Goal: Transaction & Acquisition: Purchase product/service

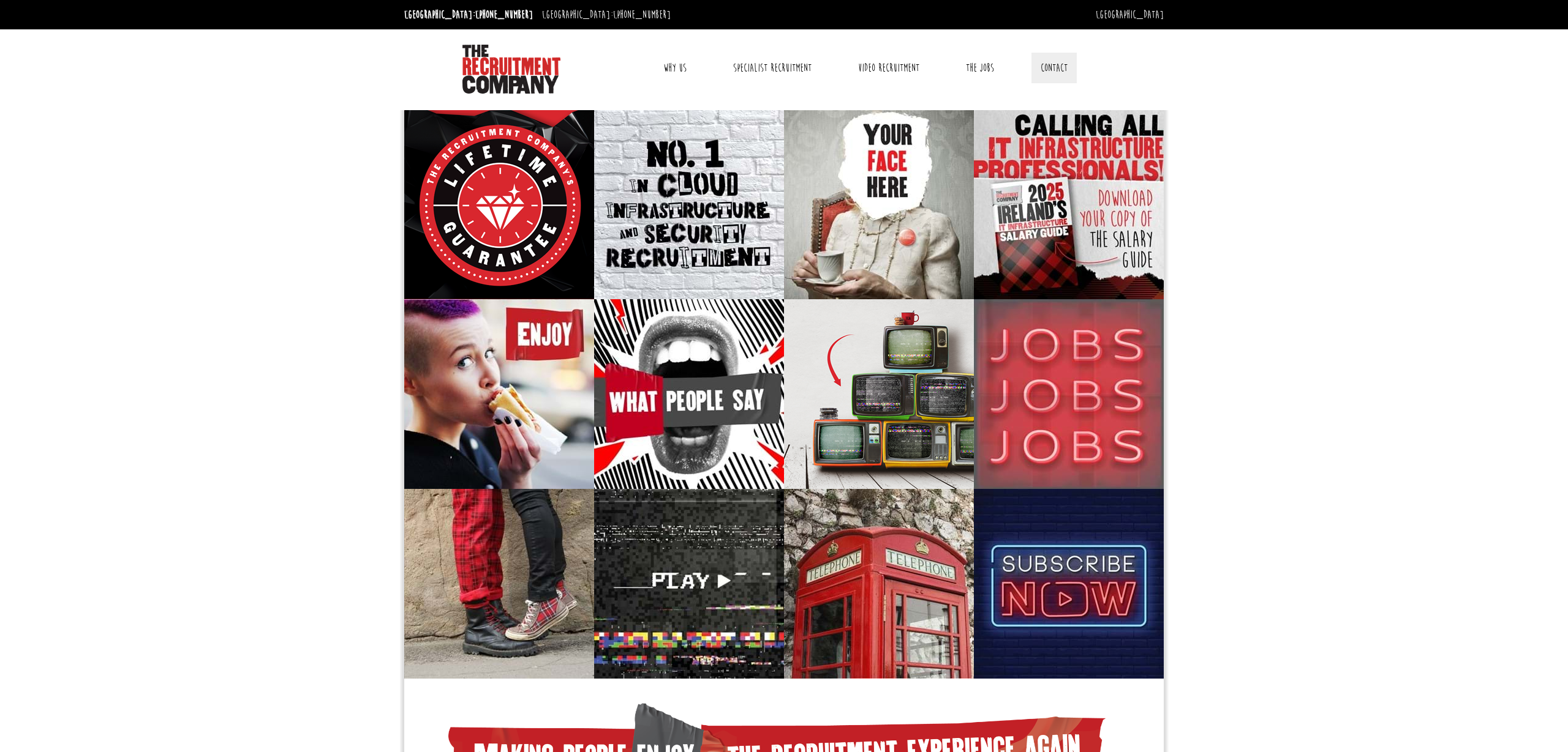
click at [1053, 66] on link "Contact" at bounding box center [1054, 68] width 45 height 31
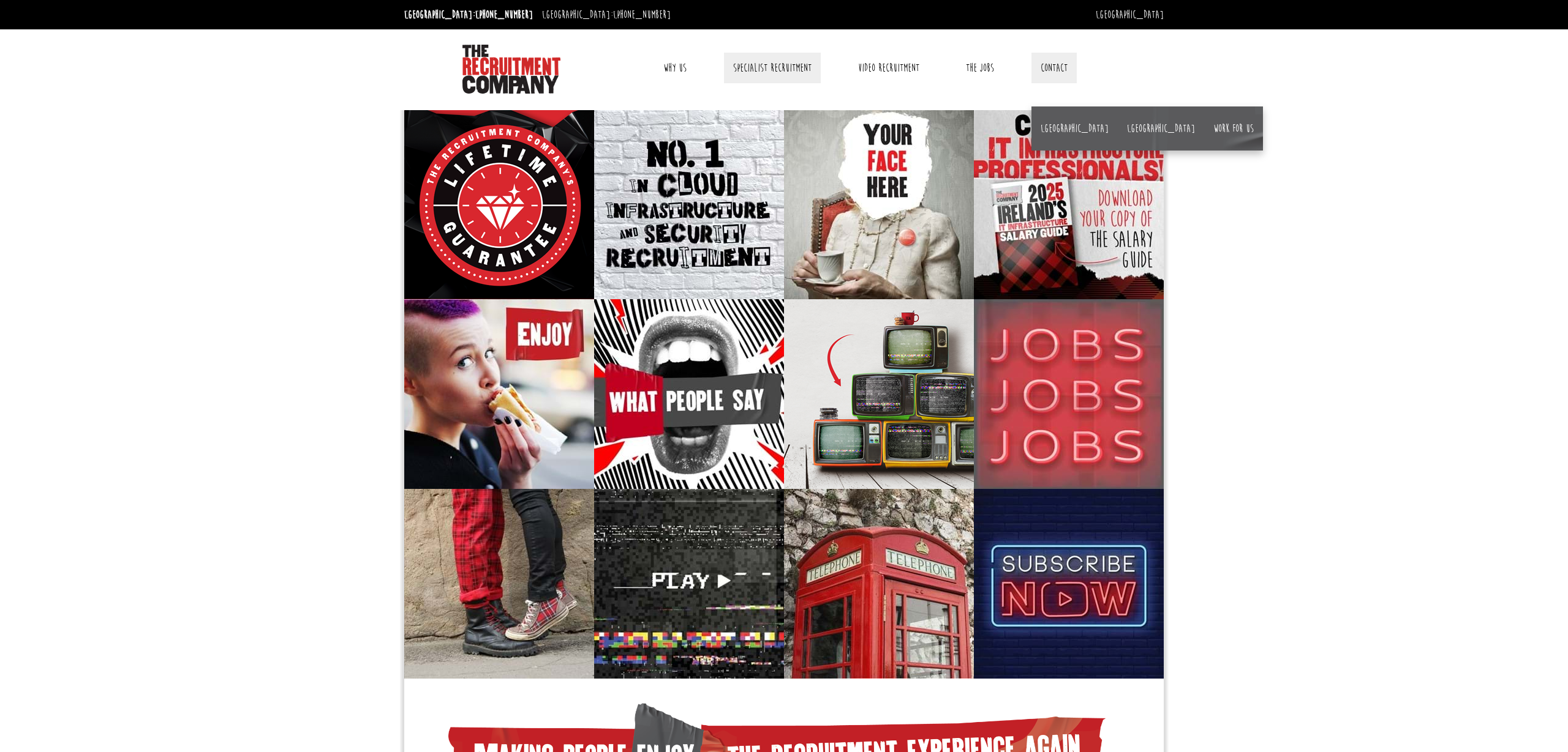
click at [754, 70] on link "Specialist Recruitment" at bounding box center [772, 68] width 97 height 31
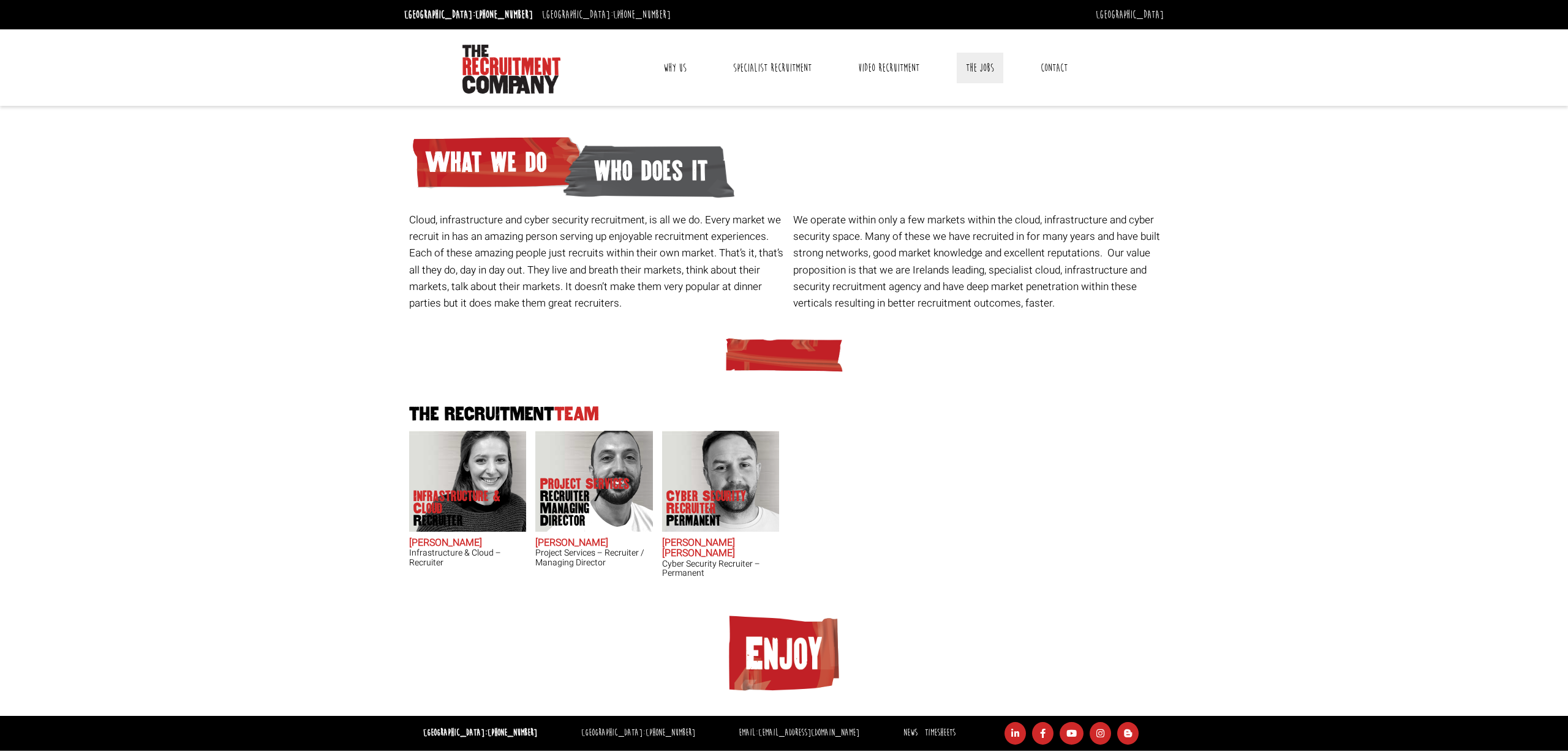
click at [986, 69] on link "The Jobs" at bounding box center [980, 68] width 46 height 31
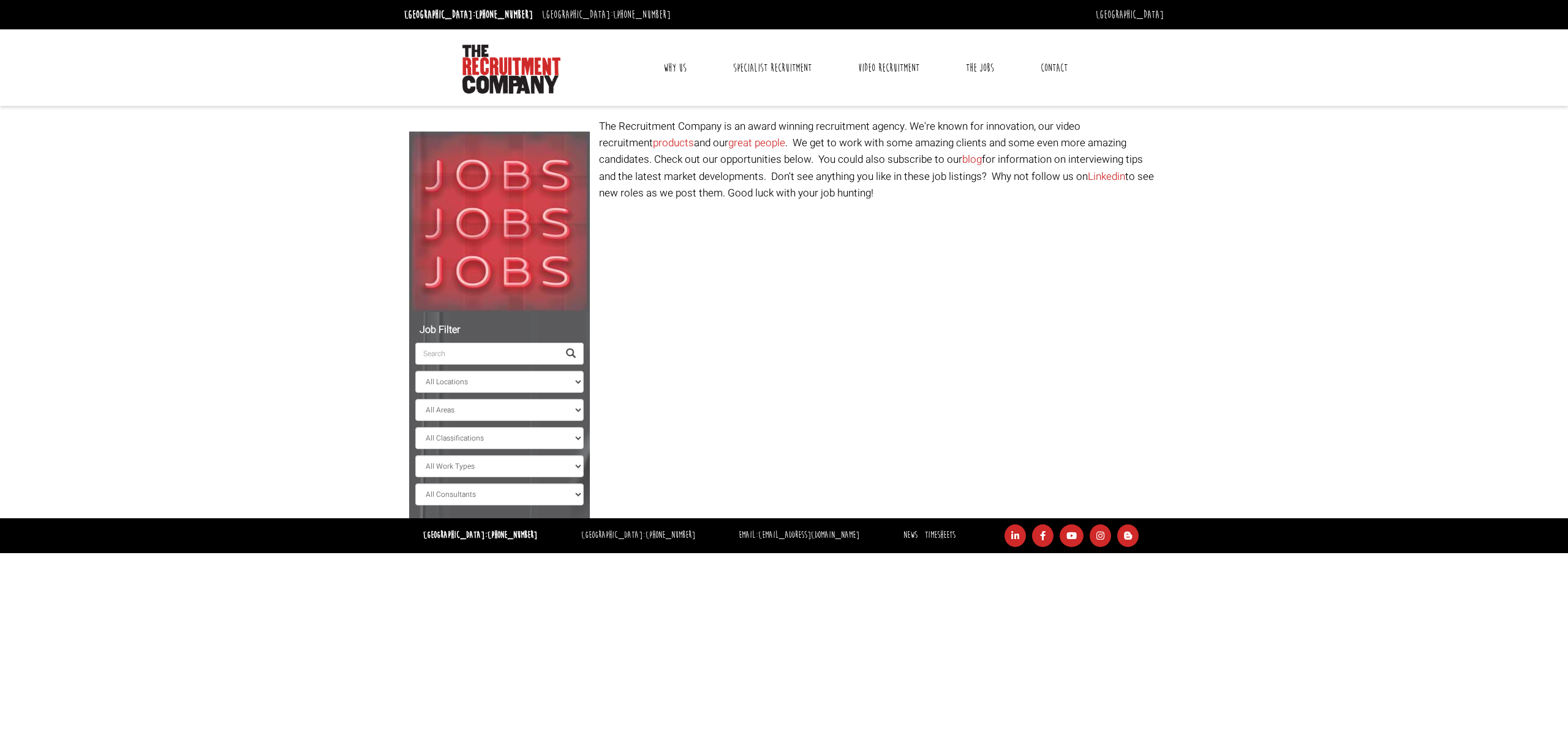
select select "Ireland"
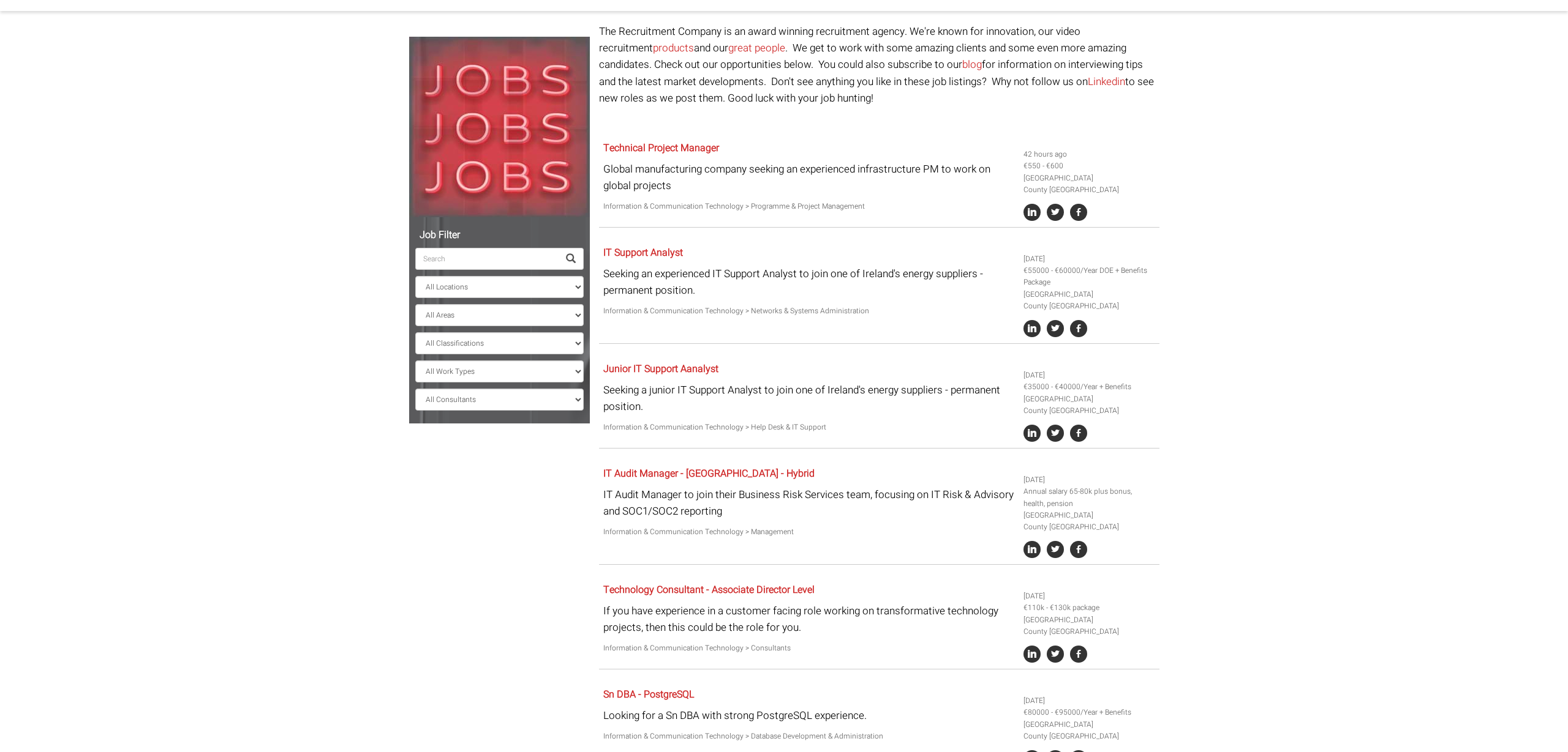
scroll to position [94, 0]
click at [1400, 360] on body "Dublin: +353 1 697 2548 Sydney: +61 2 8346 6700 Dublin Sydney Dublin Toggle nav…" at bounding box center [784, 469] width 1568 height 1127
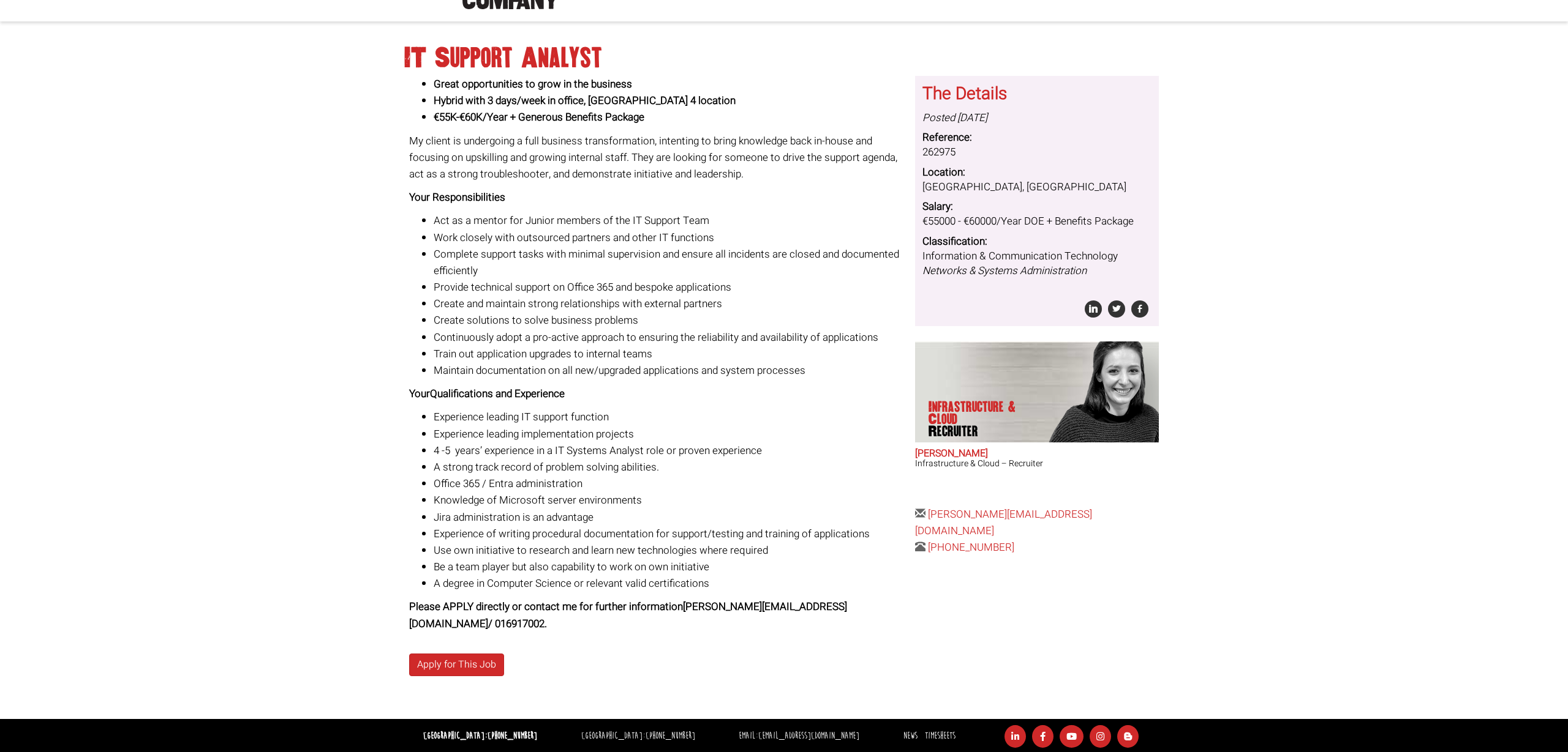
scroll to position [81, 0]
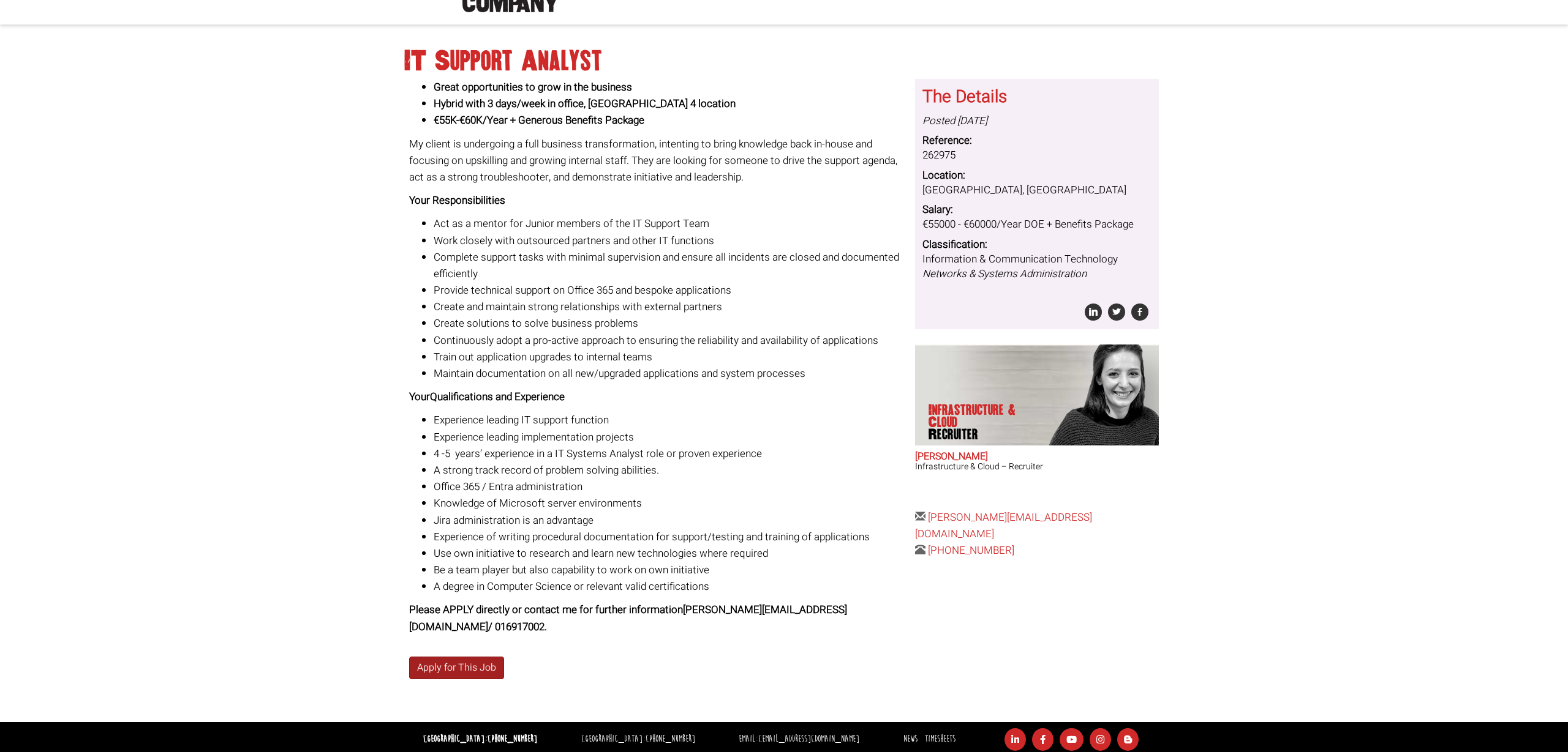
click at [444, 662] on link "Apply for This Job" at bounding box center [457, 668] width 95 height 23
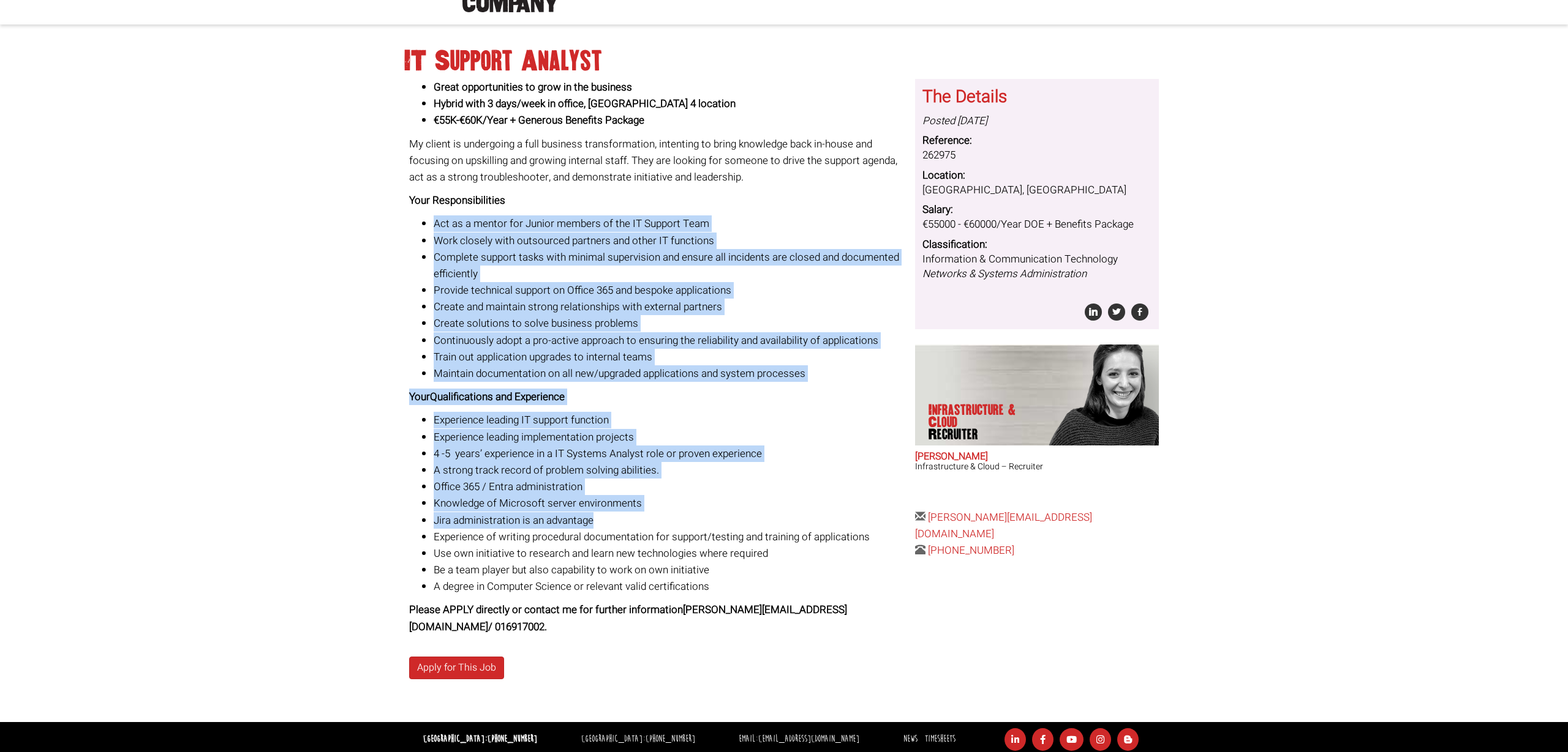
drag, startPoint x: 411, startPoint y: 220, endPoint x: 714, endPoint y: 516, distance: 423.6
click at [714, 516] on div "Great opportunities to grow in the business Hybrid with 3 days/week in office, …" at bounding box center [657, 357] width 497 height 556
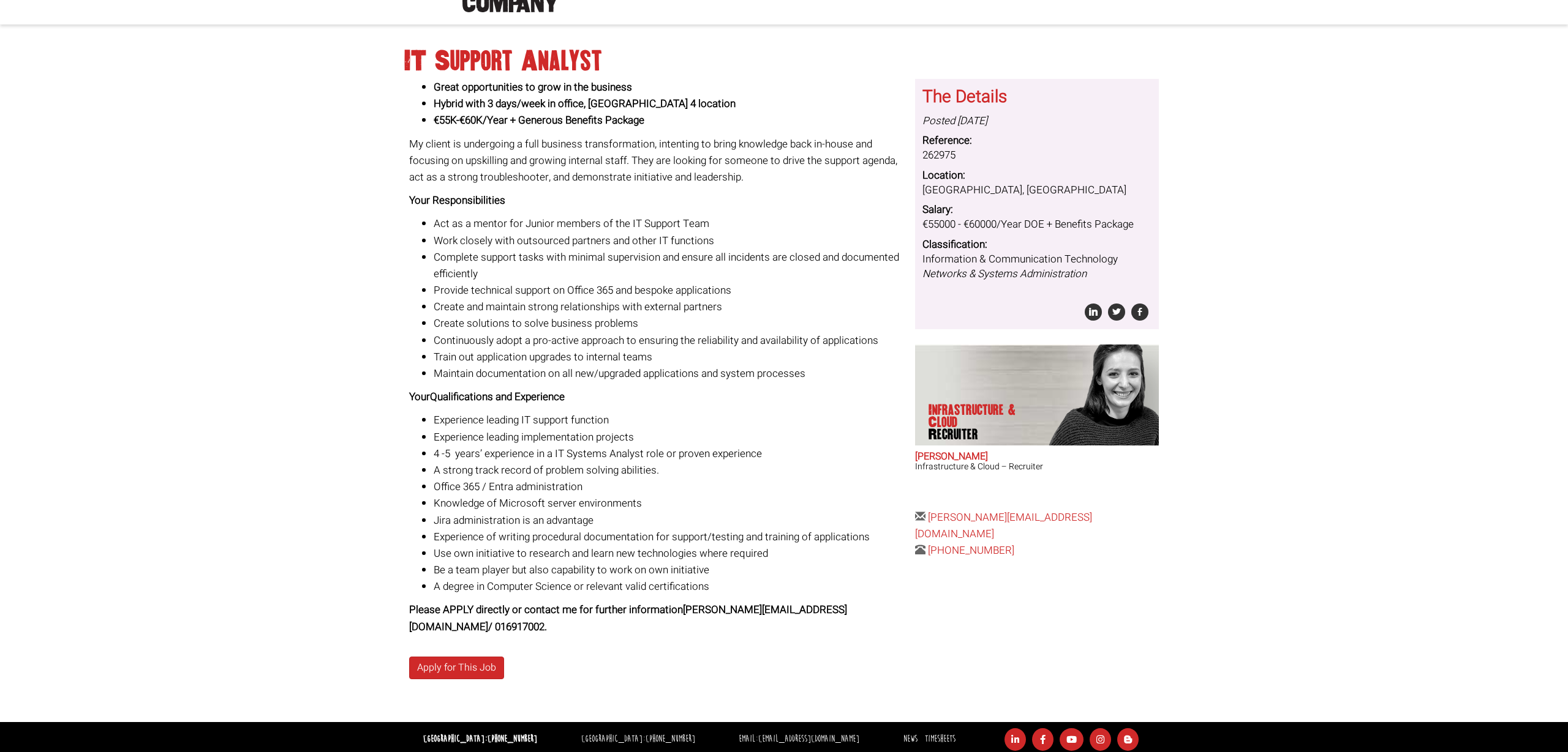
click at [754, 591] on li "A degree in Computer Science or relevant valid certifications" at bounding box center [670, 587] width 473 height 17
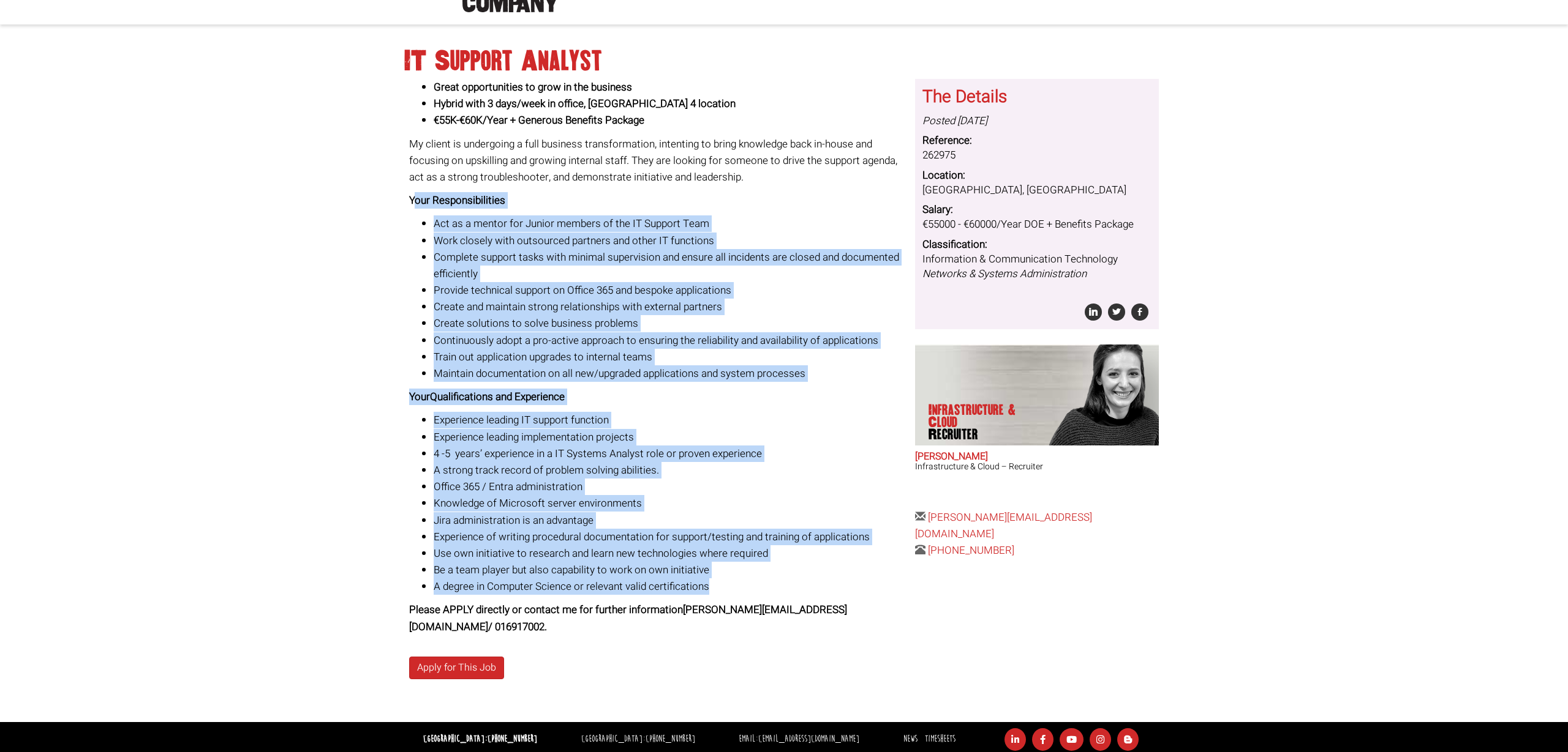
drag, startPoint x: 754, startPoint y: 591, endPoint x: 413, endPoint y: 196, distance: 521.8
click at [413, 196] on div "Great opportunities to grow in the business Hybrid with 3 days/week in office, …" at bounding box center [657, 357] width 497 height 556
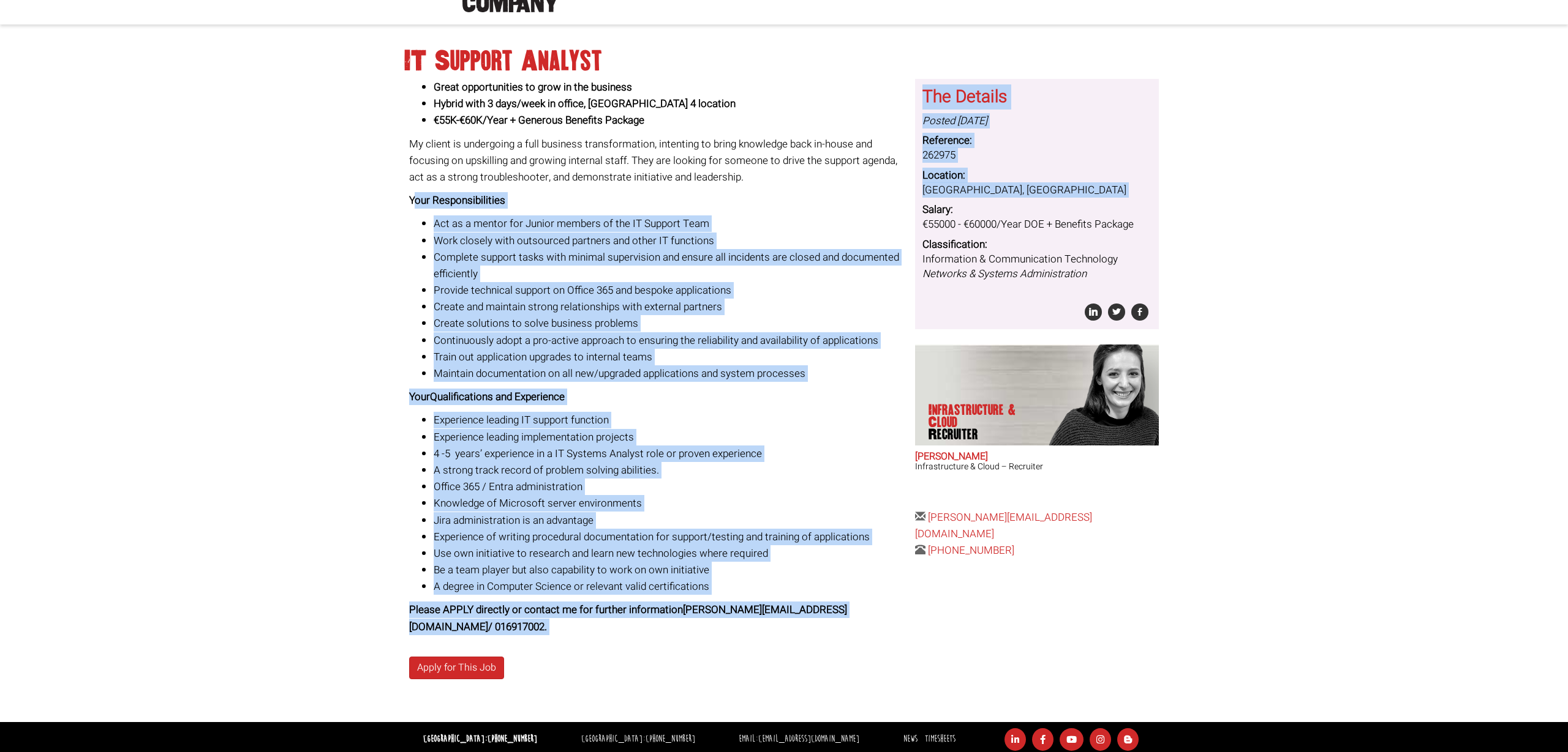
click at [403, 201] on div "IT Support Analyst Great opportunities to grow in the business Hybrid with 3 da…" at bounding box center [784, 379] width 769 height 685
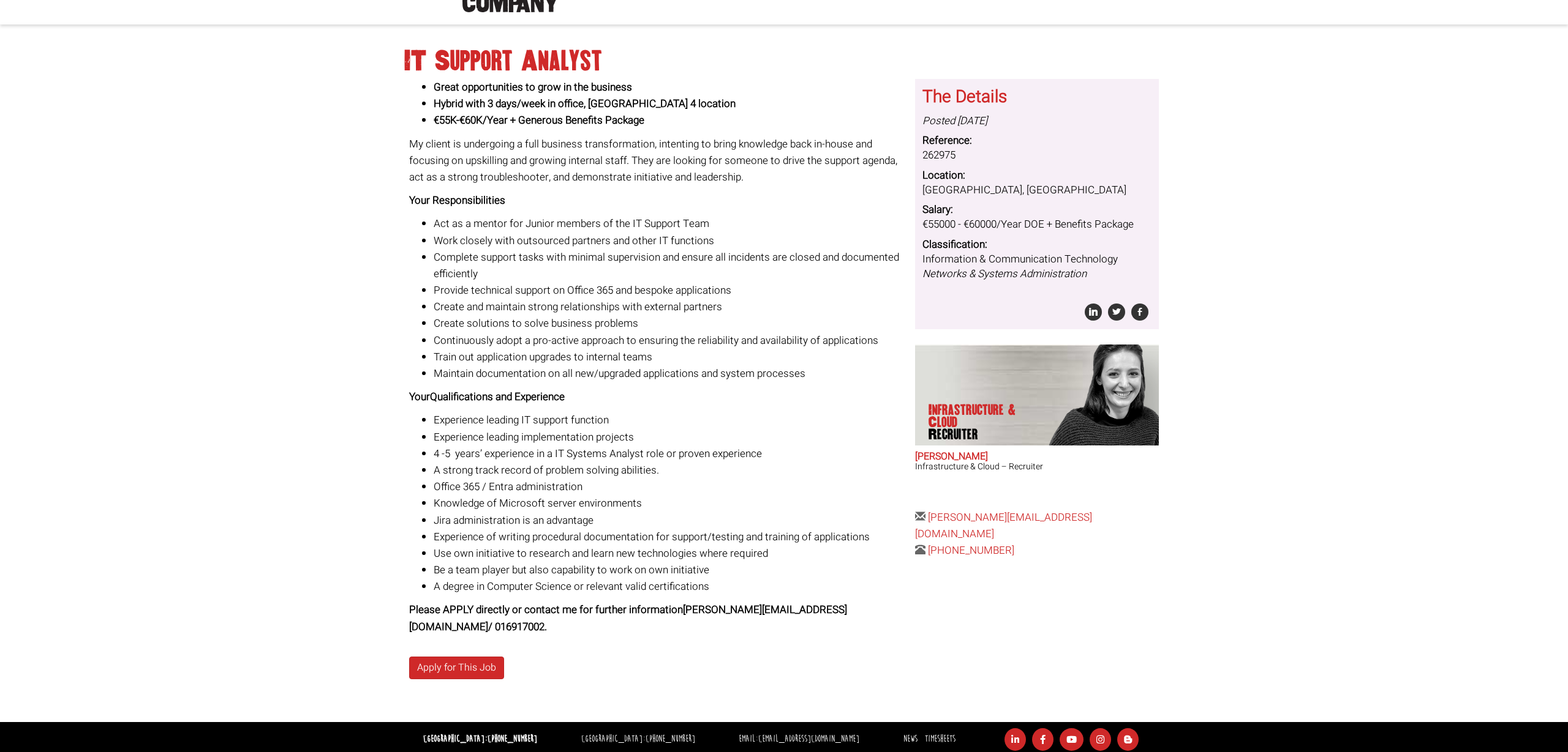
click at [408, 198] on div "Great opportunities to grow in the business Hybrid with 3 days/week in office, …" at bounding box center [657, 401] width 507 height 643
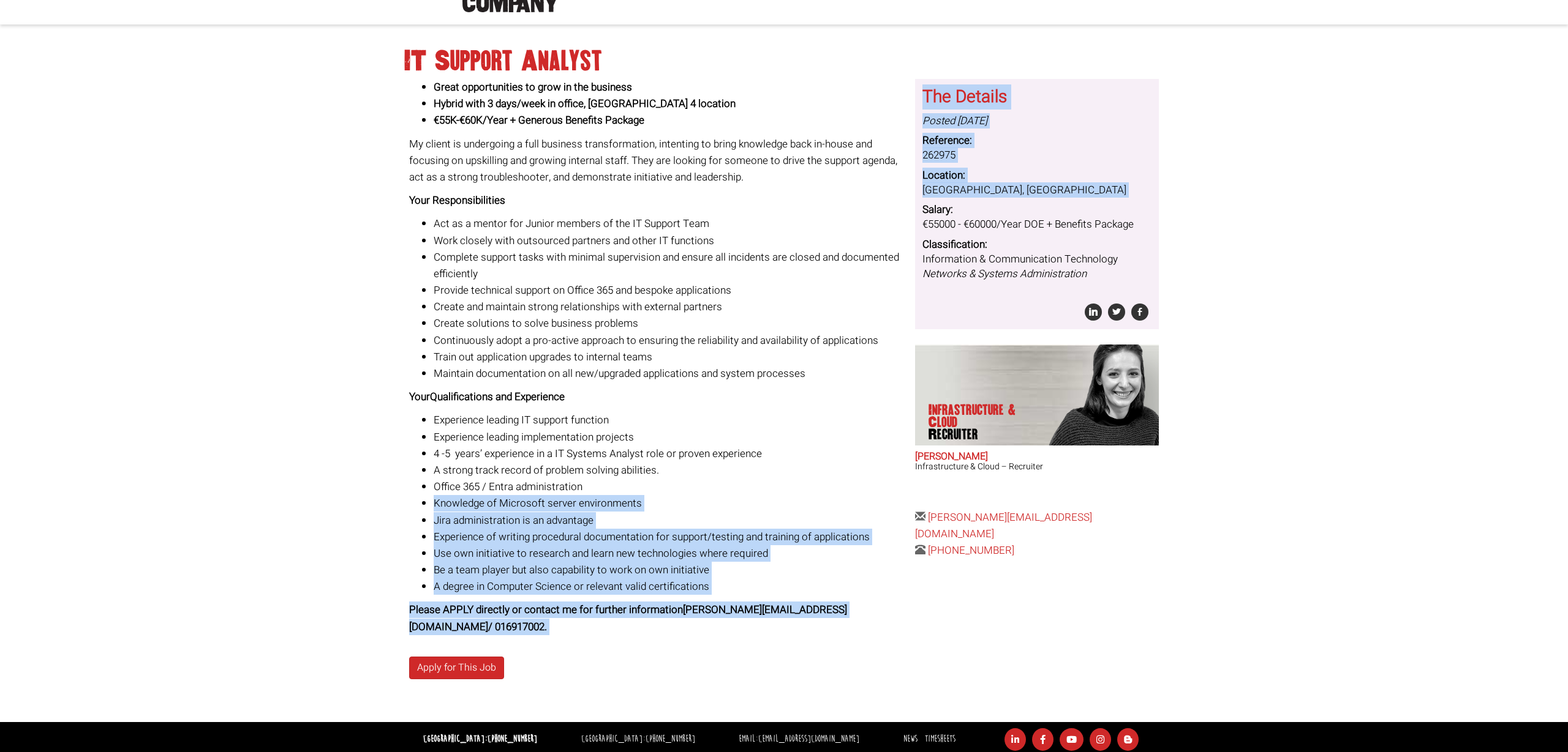
drag, startPoint x: 403, startPoint y: 199, endPoint x: 865, endPoint y: 491, distance: 546.5
click at [865, 492] on div "IT Support Analyst Great opportunities to grow in the business Hybrid with 3 da…" at bounding box center [784, 379] width 769 height 685
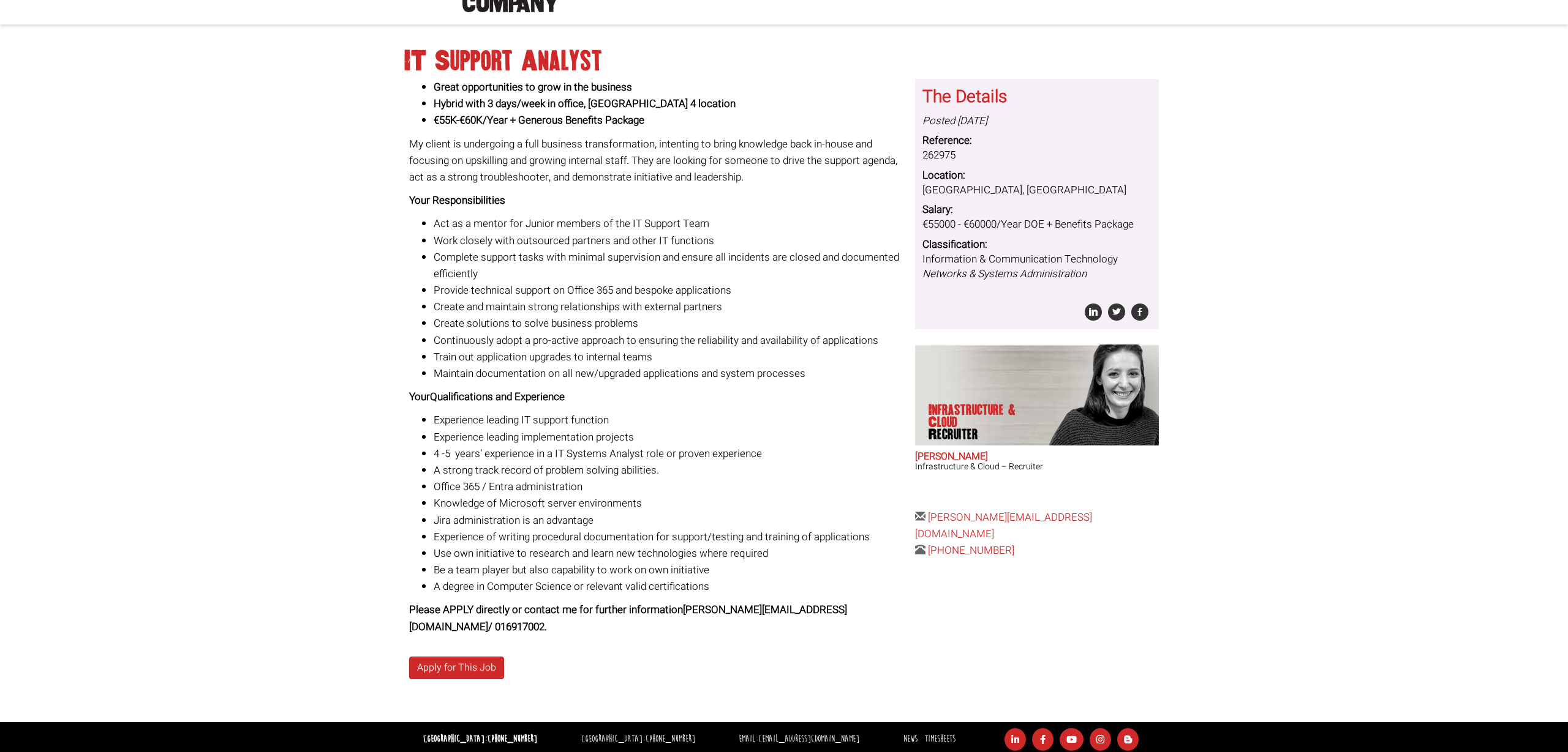
click at [585, 336] on li "Continuously adopt a pro-active approach to ensuring the reliability and availa…" at bounding box center [670, 340] width 473 height 17
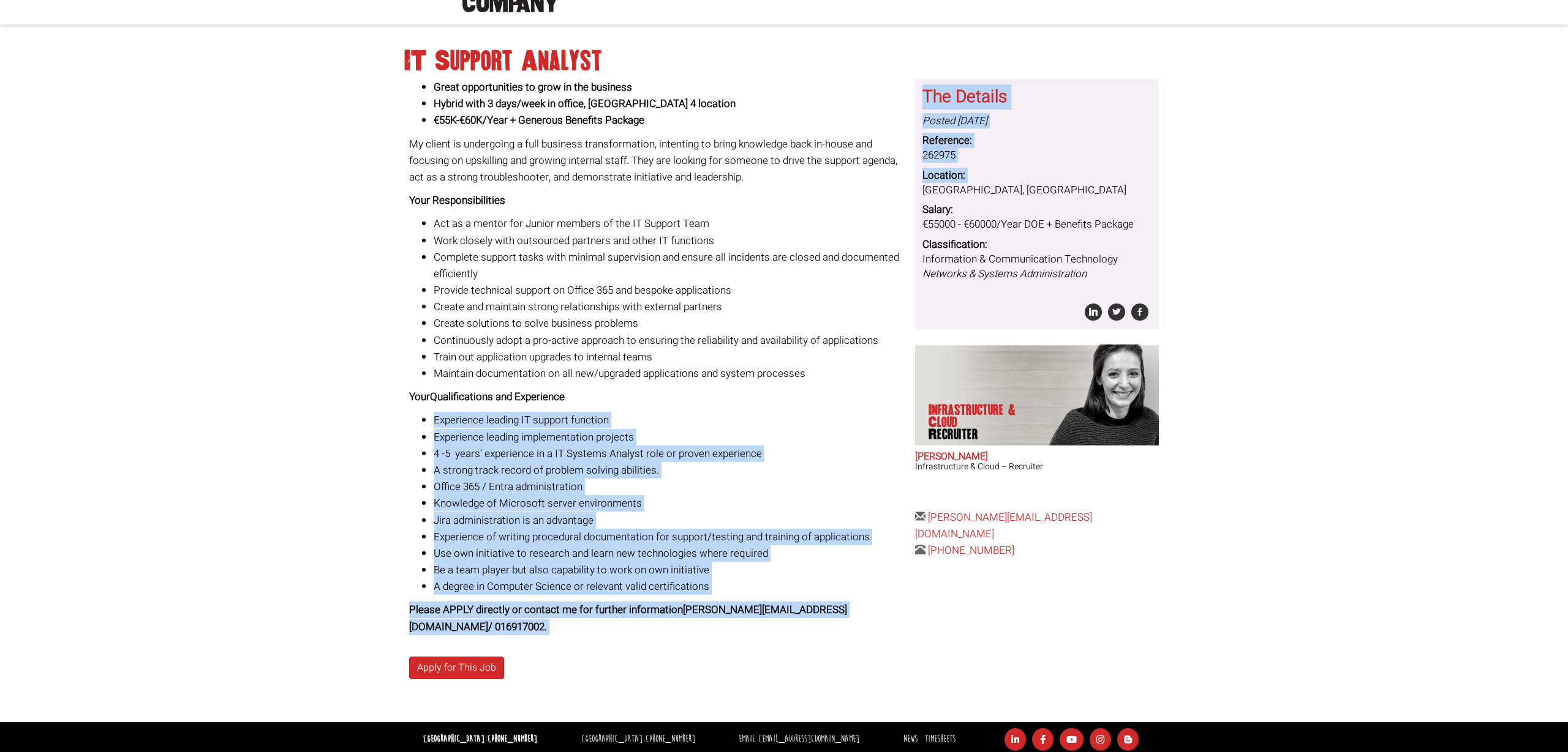
drag, startPoint x: 402, startPoint y: 196, endPoint x: 637, endPoint y: 405, distance: 314.5
click at [637, 405] on div "IT Support Analyst Great opportunities to grow in the business Hybrid with 3 da…" at bounding box center [784, 379] width 769 height 685
click at [637, 406] on div "Great opportunities to grow in the business Hybrid with 3 days/week in office, …" at bounding box center [657, 357] width 497 height 556
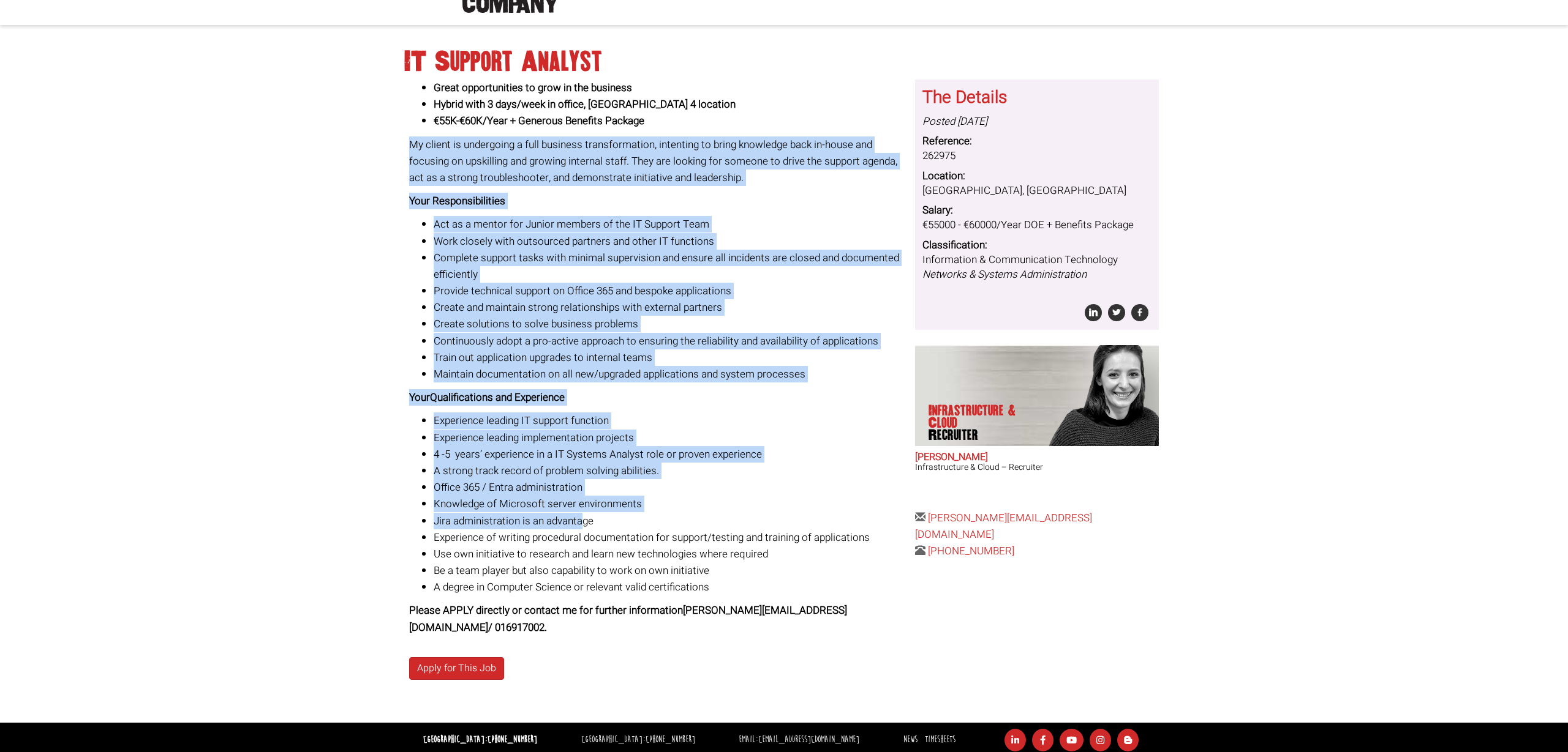
scroll to position [80, 0]
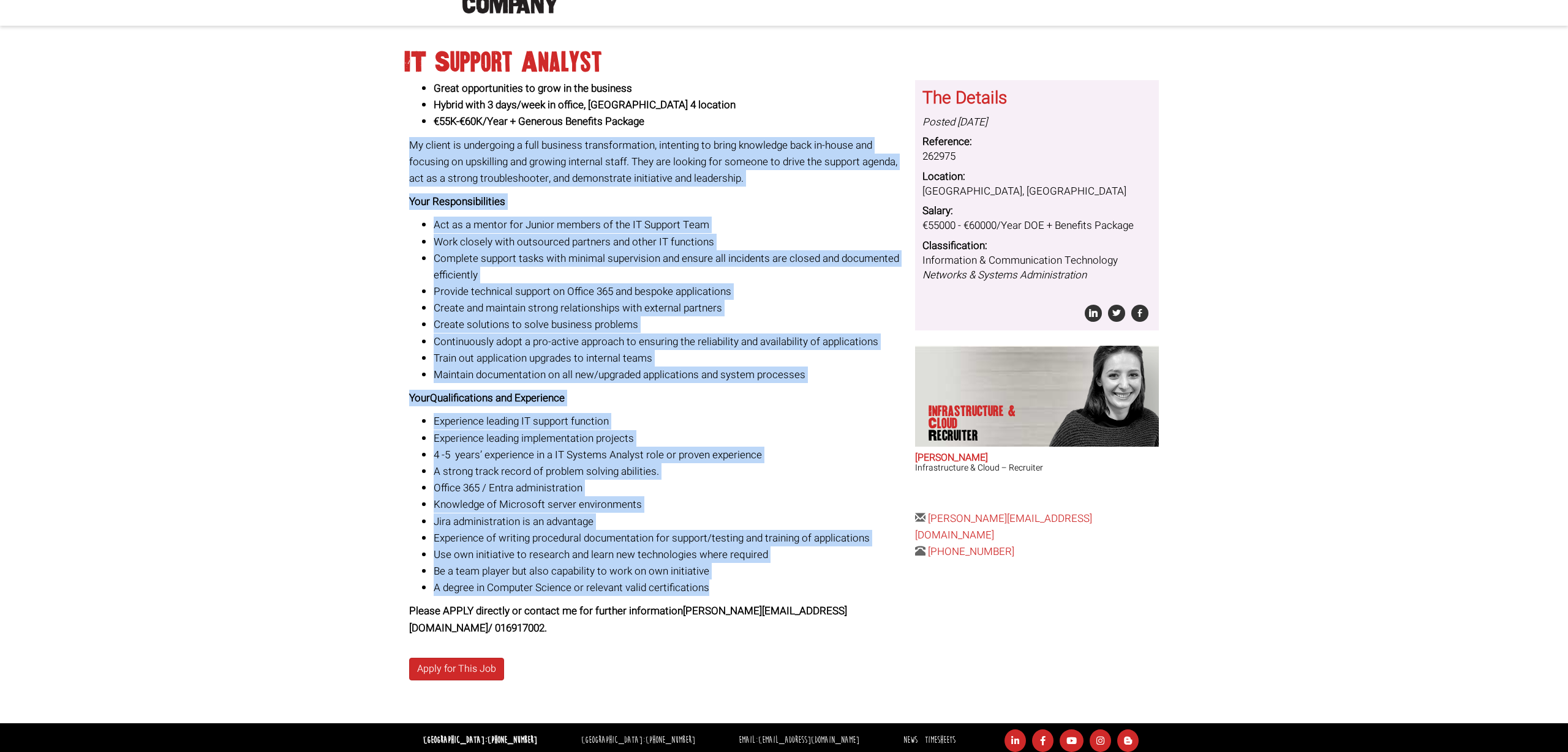
drag, startPoint x: 405, startPoint y: 136, endPoint x: 718, endPoint y: 590, distance: 551.4
click at [718, 590] on div "Great opportunities to grow in the business Hybrid with 3 days/week in office, …" at bounding box center [657, 402] width 507 height 643
copy div "My client is undergoing a full business transformation, intenting to bring know…"
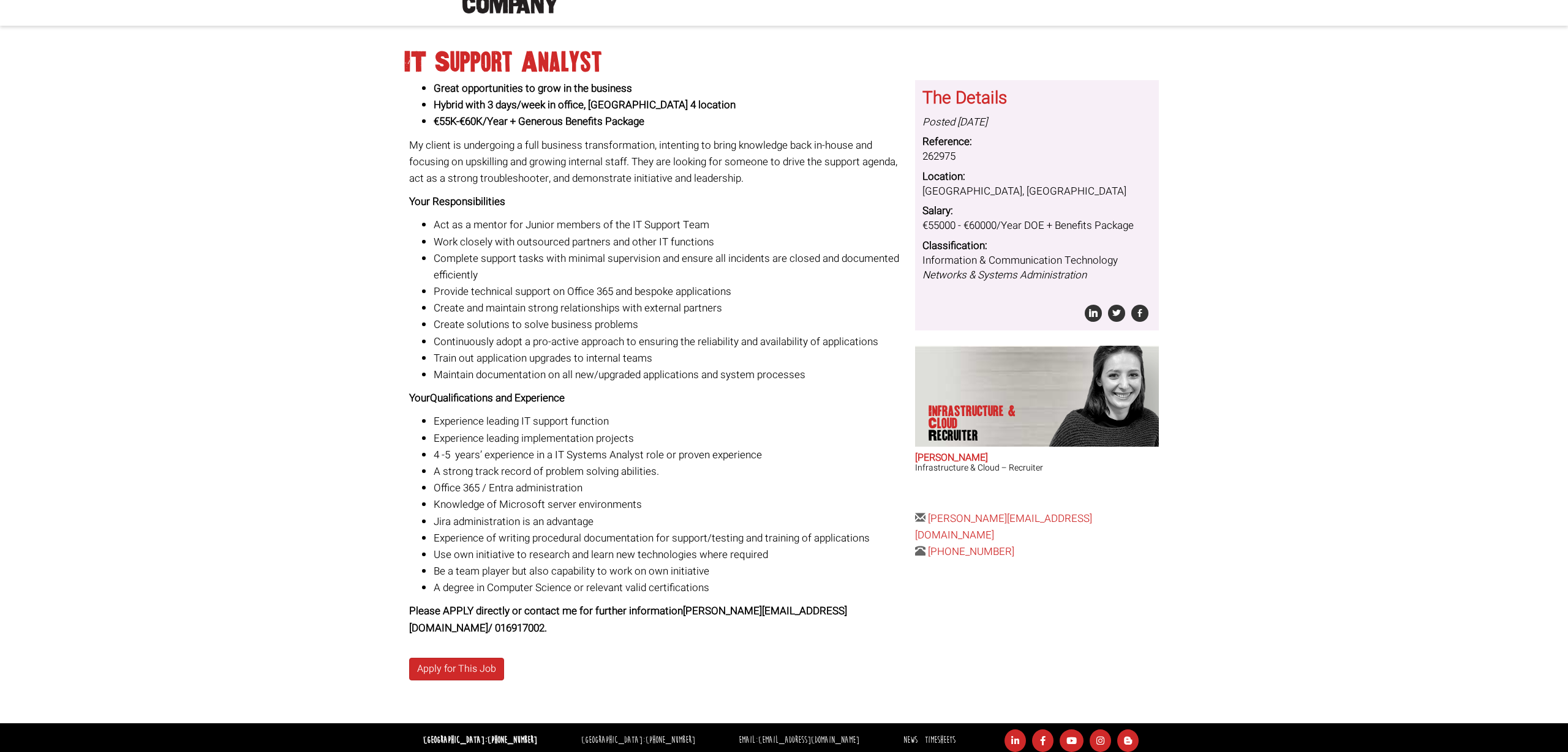
click at [367, 65] on body "Dublin: +353 1 697 2548 Sydney: +61 2 8346 6700 Dublin Sydney Dublin Toggle nav…" at bounding box center [784, 339] width 1568 height 838
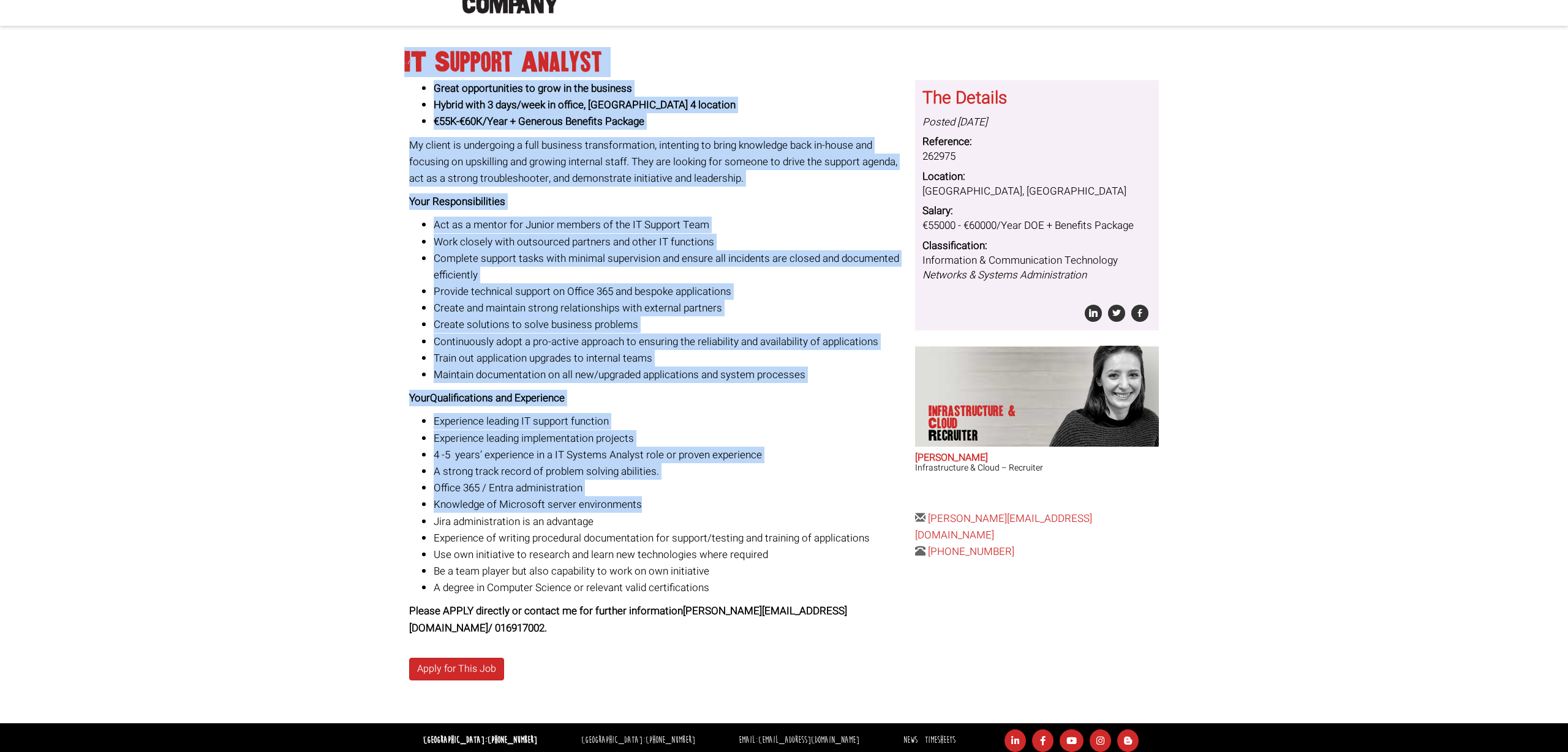
scroll to position [80, 0]
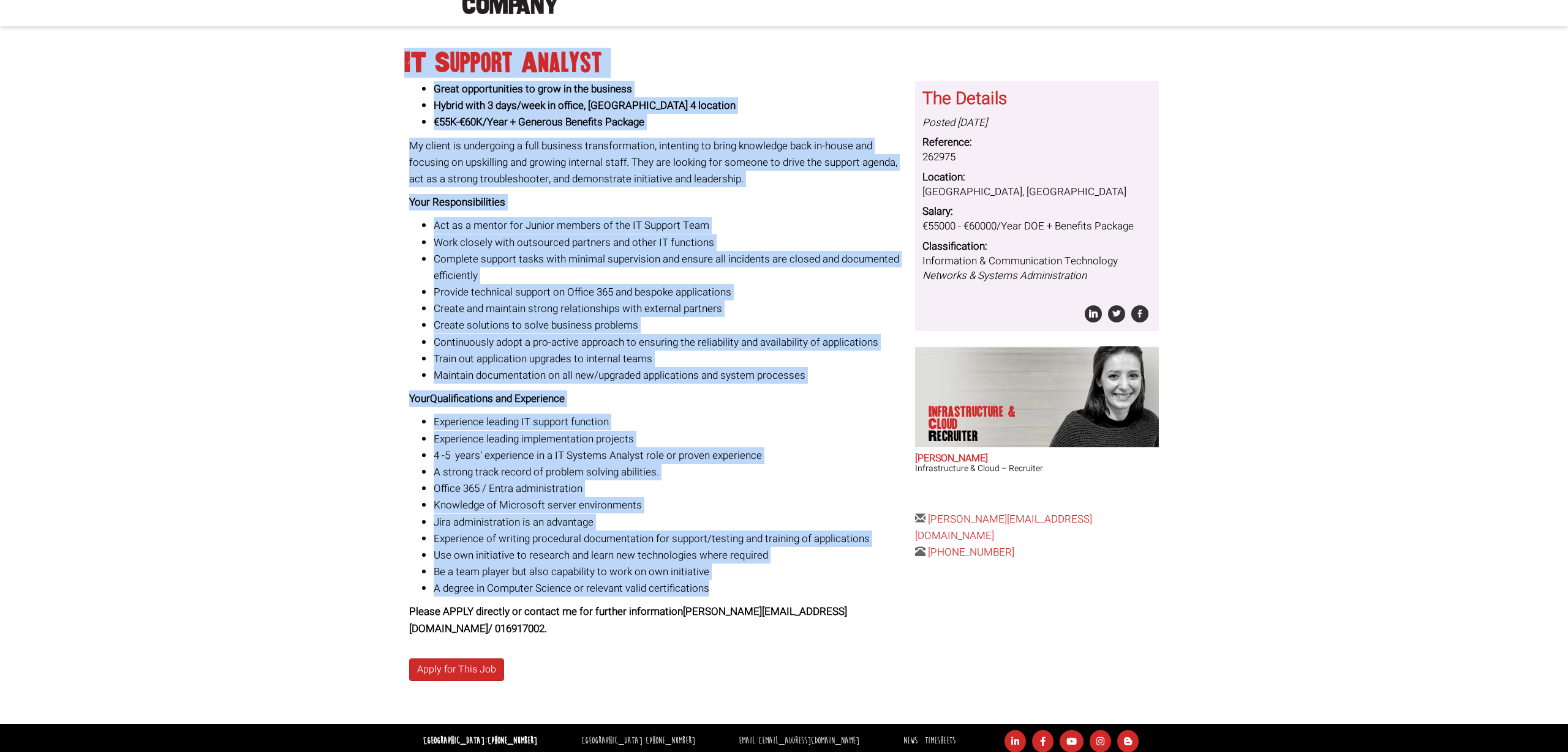
drag, startPoint x: 405, startPoint y: 54, endPoint x: 711, endPoint y: 588, distance: 615.5
click at [711, 588] on div "IT Support Analyst Great opportunities to grow in the business Hybrid with 3 da…" at bounding box center [784, 381] width 769 height 685
copy div "IT Support Analyst Great opportunities to grow in the business Hybrid with 3 da…"
drag, startPoint x: 700, startPoint y: 608, endPoint x: 723, endPoint y: 607, distance: 23.0
click at [723, 607] on strong "Please APPLY directly or contact me for further information sarao@therecruitmen…" at bounding box center [628, 620] width 438 height 32
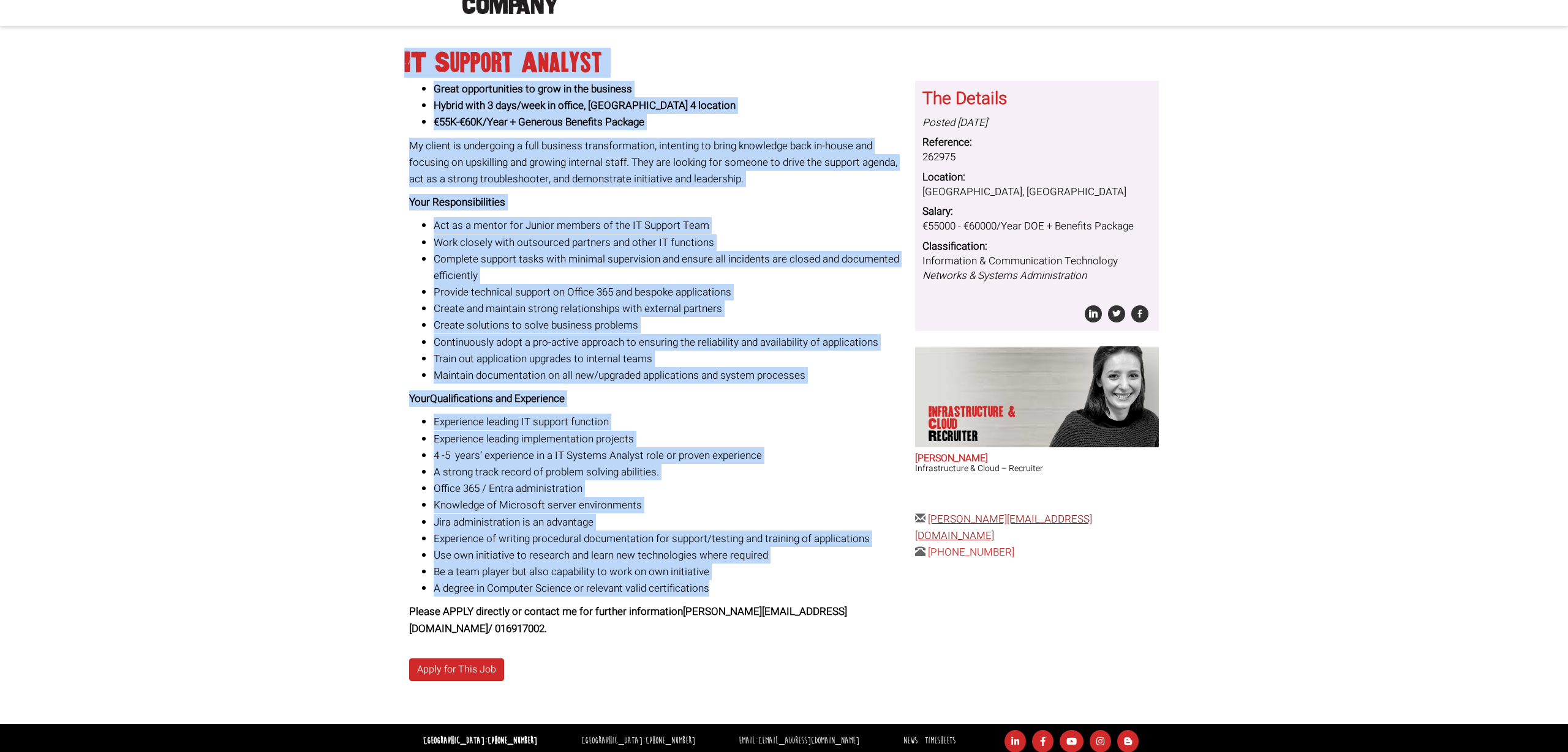
click at [1032, 516] on link "sarao@therecruitmentcompany.com" at bounding box center [1003, 528] width 177 height 32
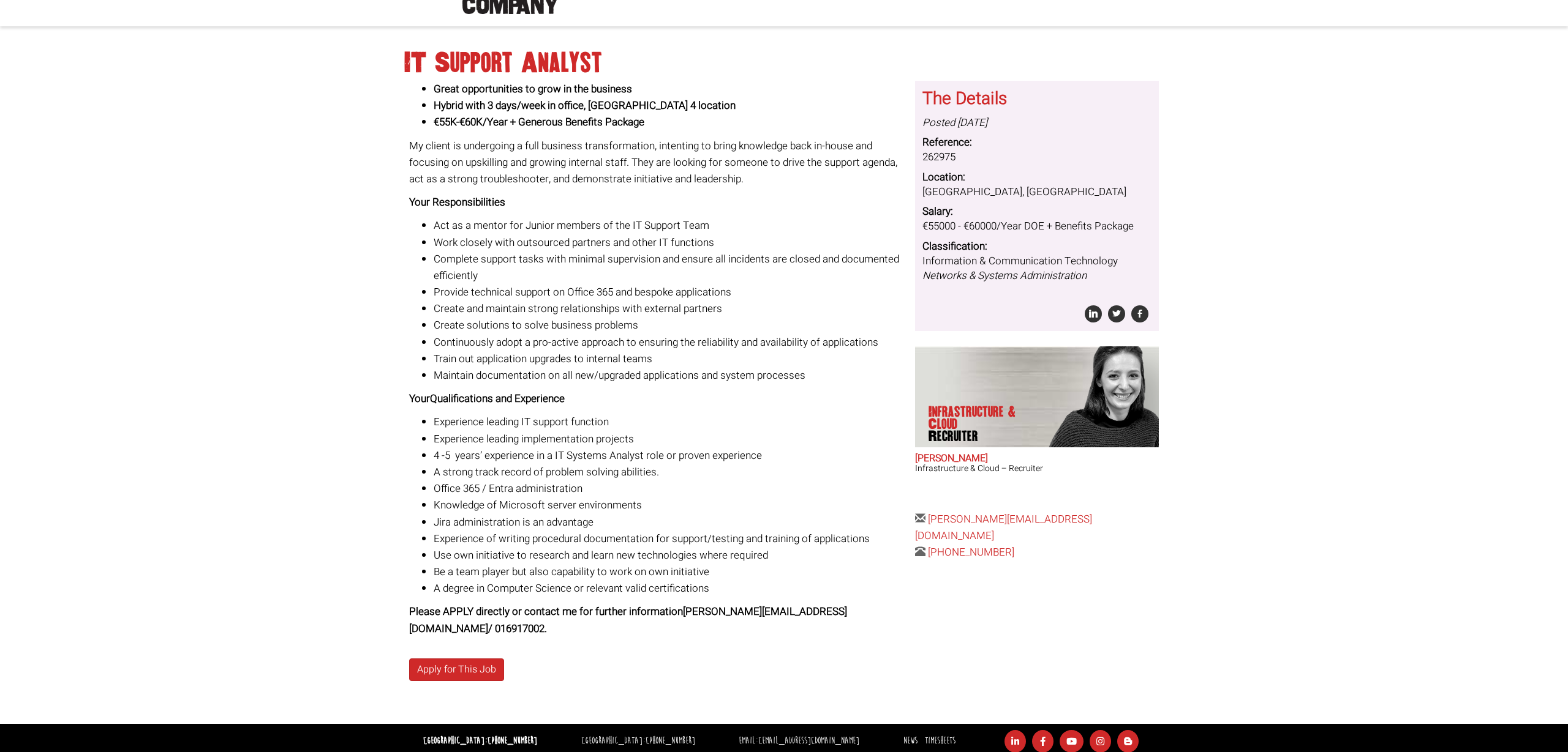
click at [966, 454] on h2 "Sara O'Toole" at bounding box center [1037, 459] width 244 height 11
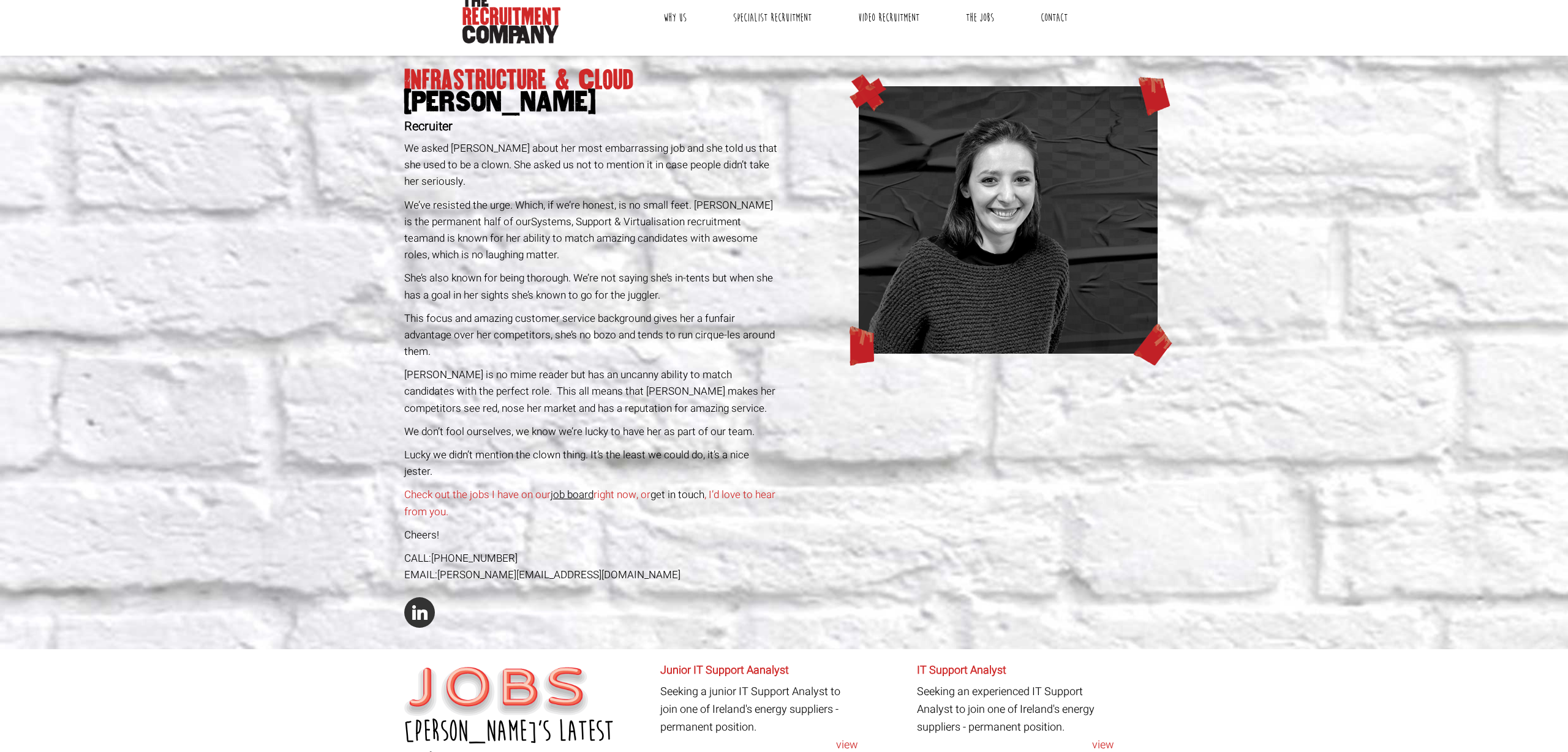
scroll to position [51, 0]
click at [584, 487] on link "job board" at bounding box center [571, 494] width 43 height 15
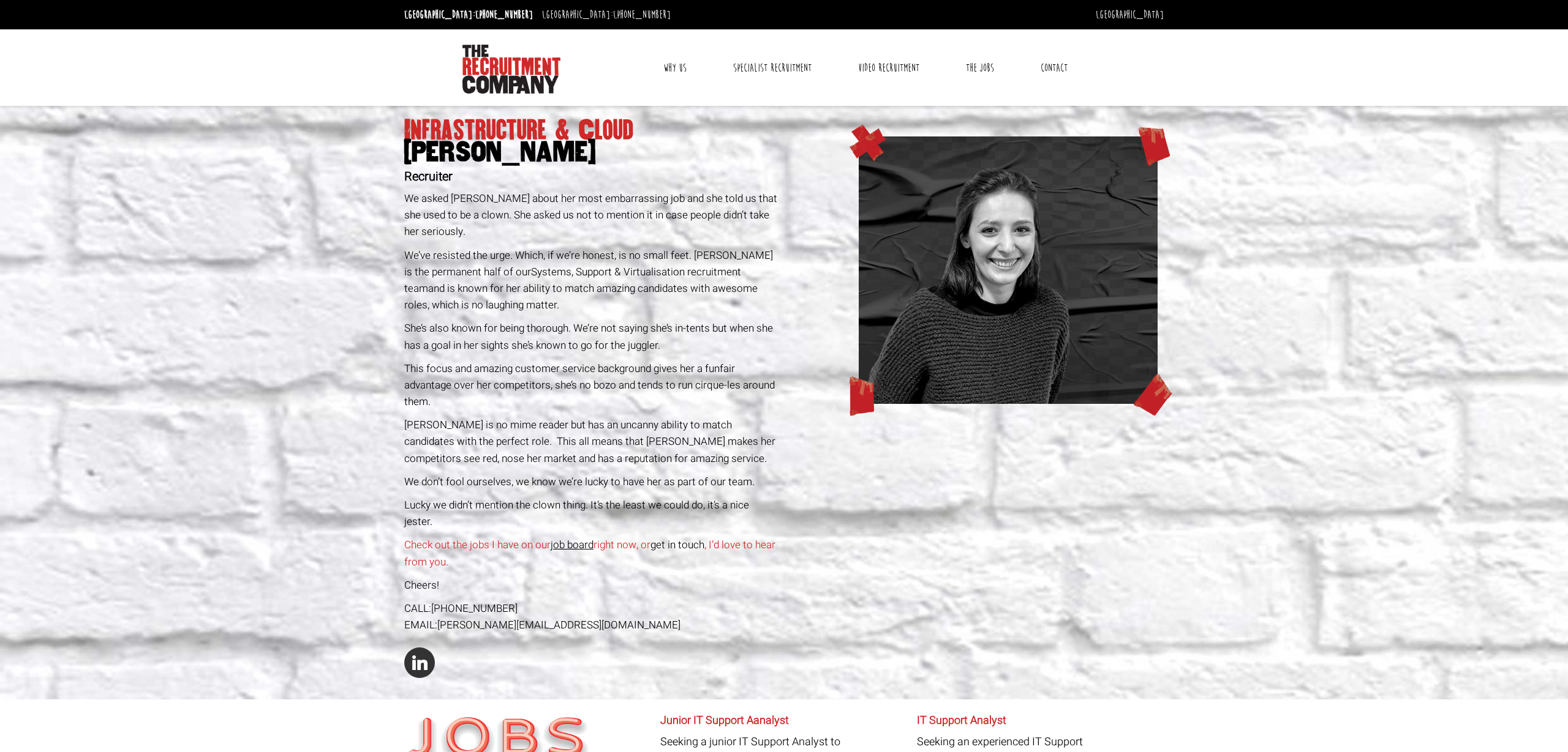
scroll to position [0, 0]
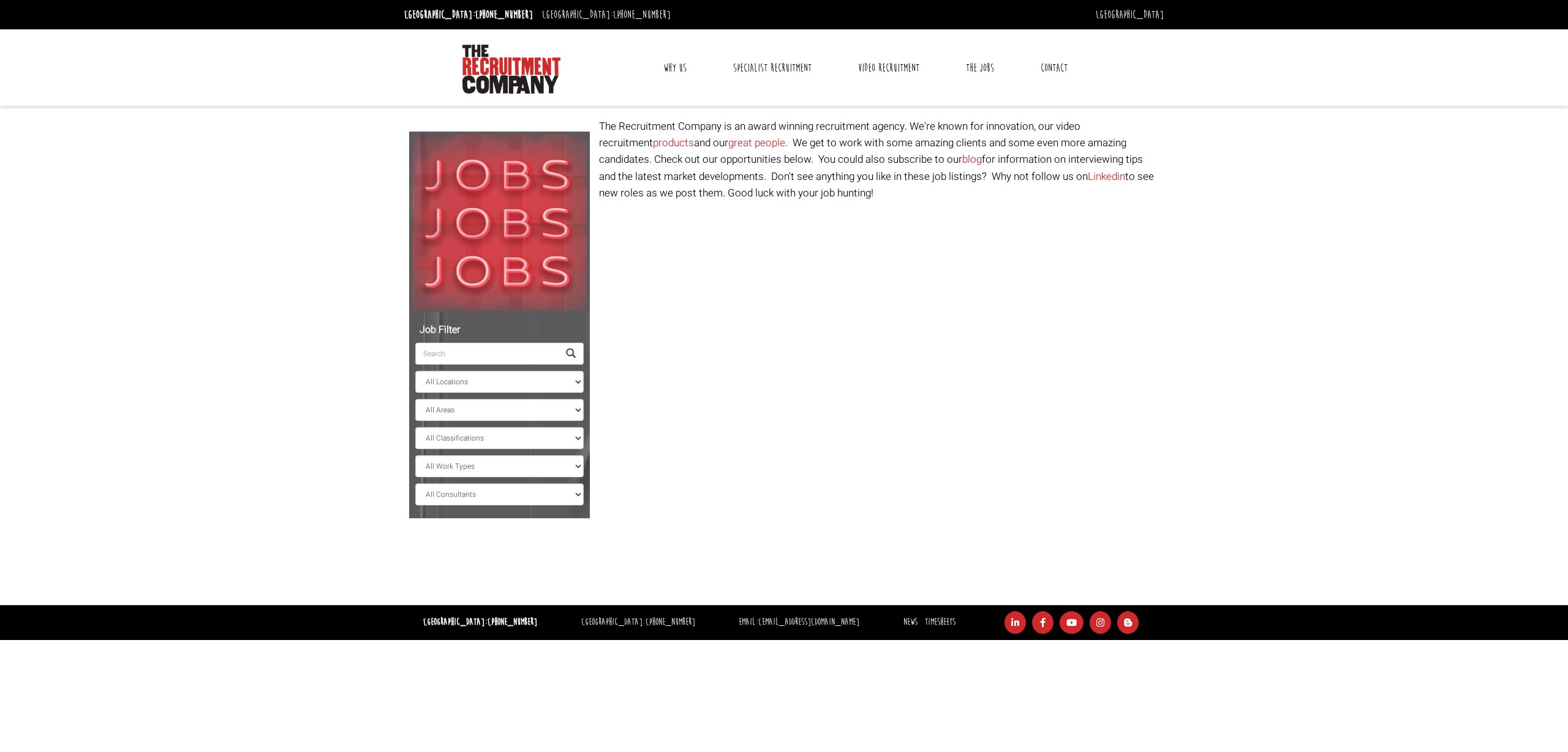
select select "[GEOGRAPHIC_DATA]"
select select "[PERSON_NAME]"
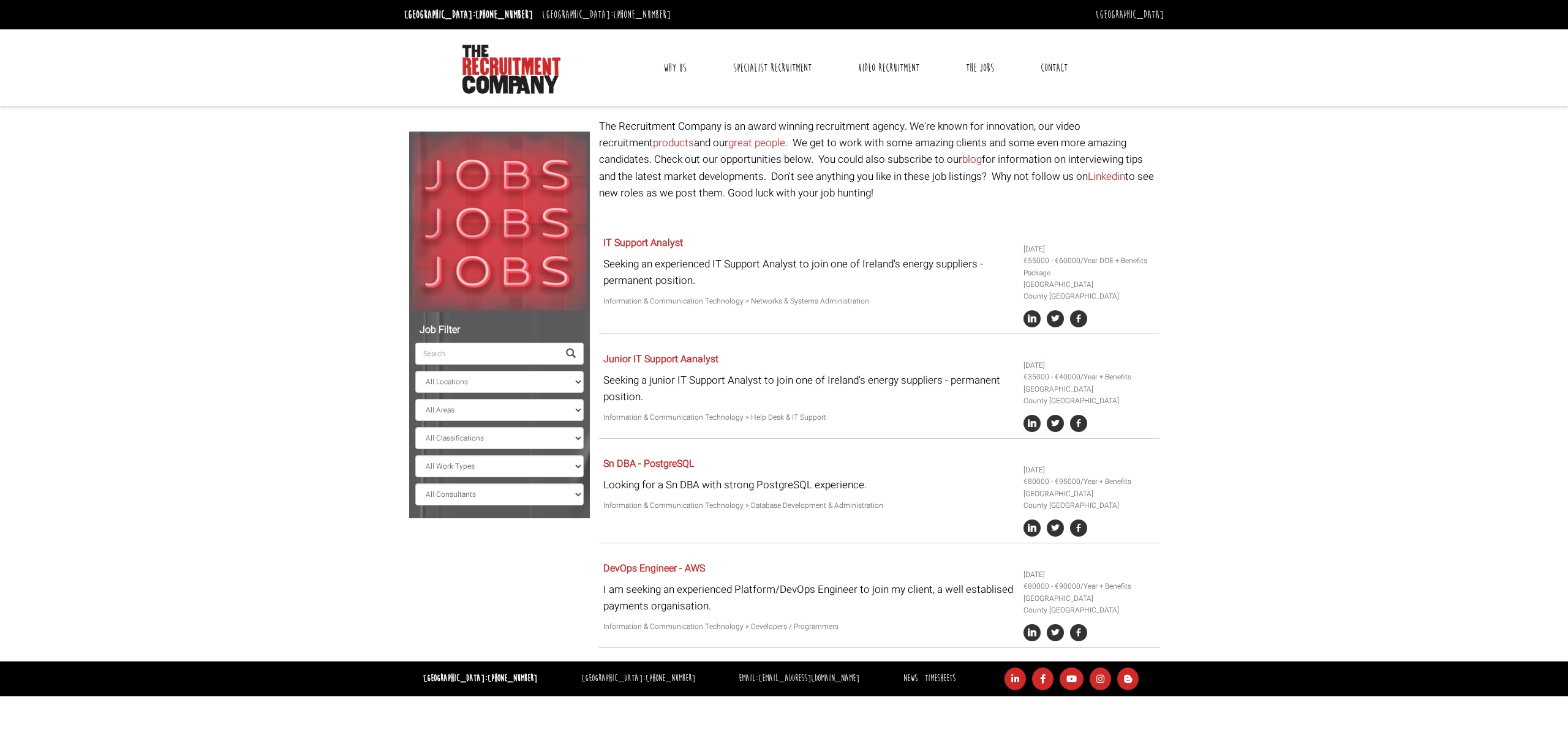
click at [1284, 214] on body "Dublin: +353 1 697 2548 Sydney: +61 2 8346 6700 Dublin Sydney Dublin Toggle nav…" at bounding box center [784, 348] width 1568 height 696
click at [988, 60] on link "The Jobs" at bounding box center [980, 68] width 46 height 31
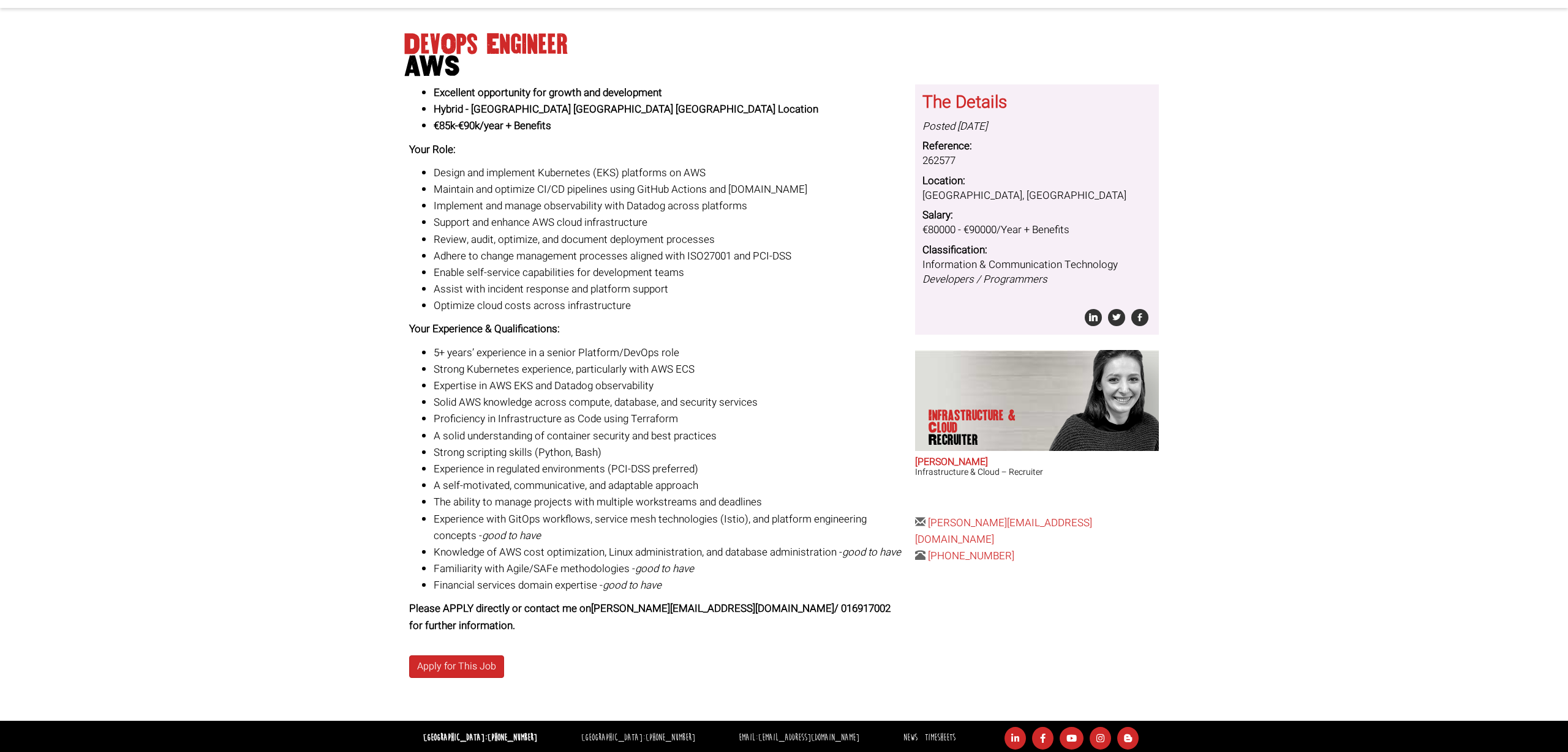
scroll to position [98, 0]
click at [473, 669] on link "Apply for This Job" at bounding box center [457, 667] width 95 height 23
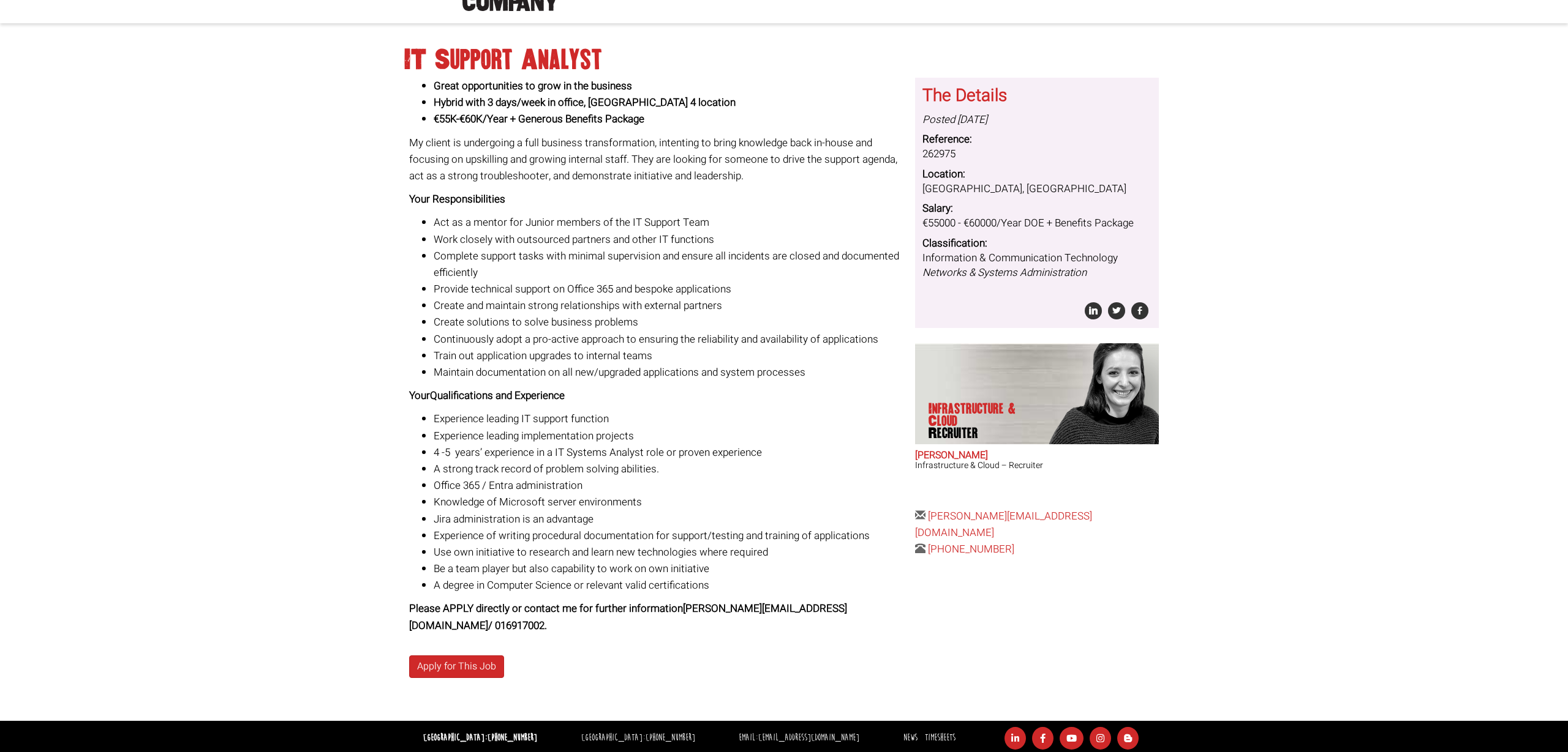
scroll to position [82, 0]
click at [466, 670] on link "Apply for This Job" at bounding box center [457, 667] width 95 height 23
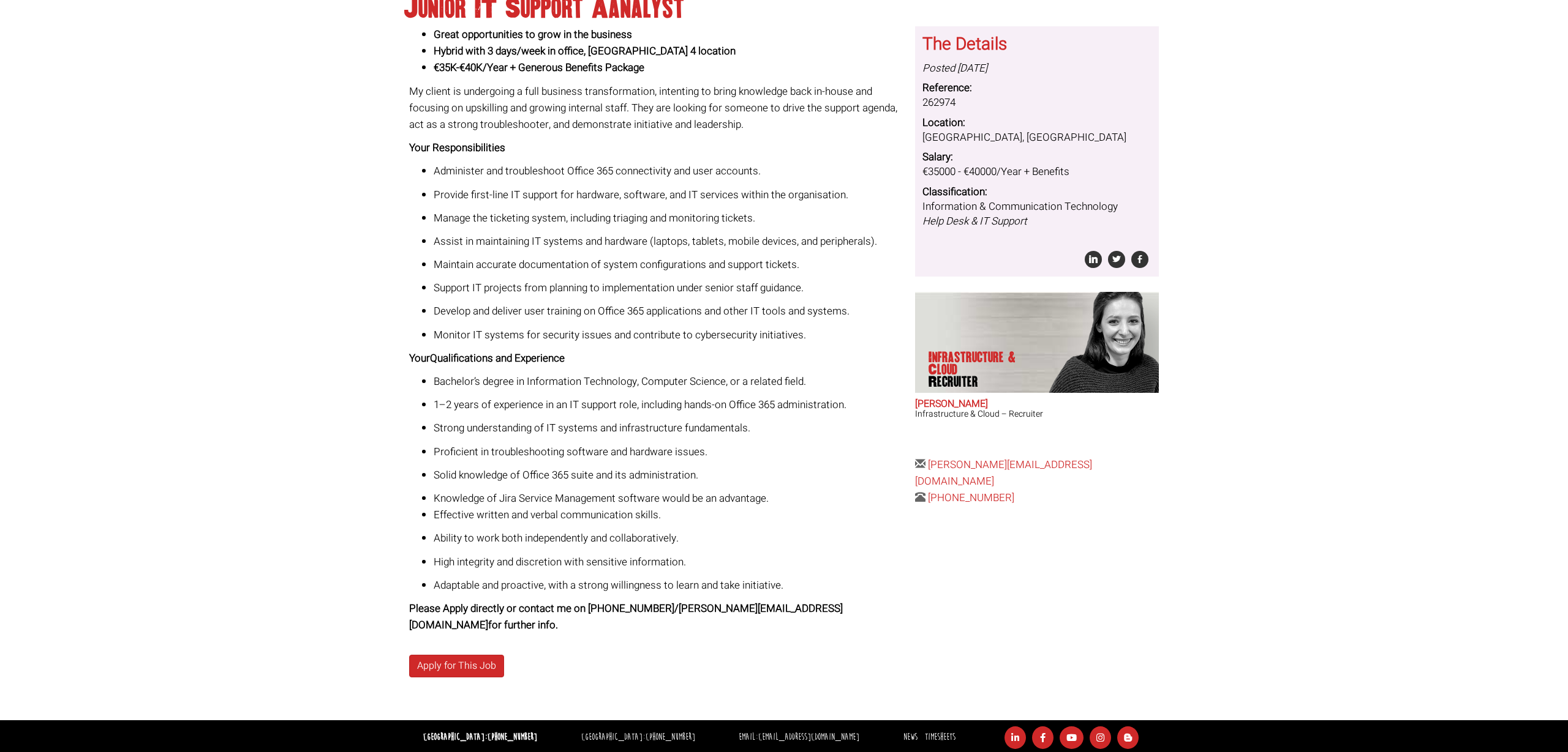
scroll to position [133, 0]
click at [480, 668] on link "Apply for This Job" at bounding box center [457, 667] width 95 height 23
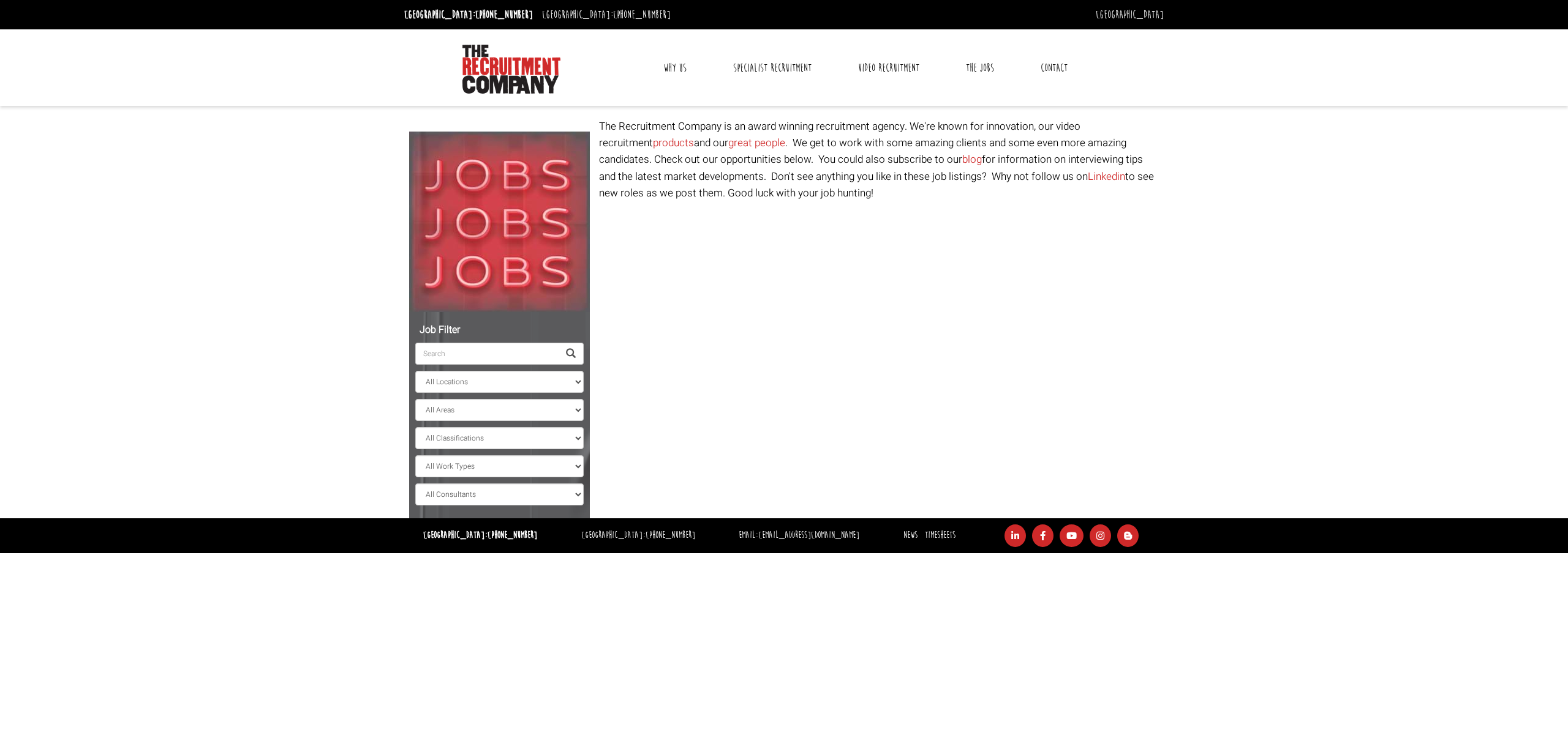
select select "[GEOGRAPHIC_DATA]"
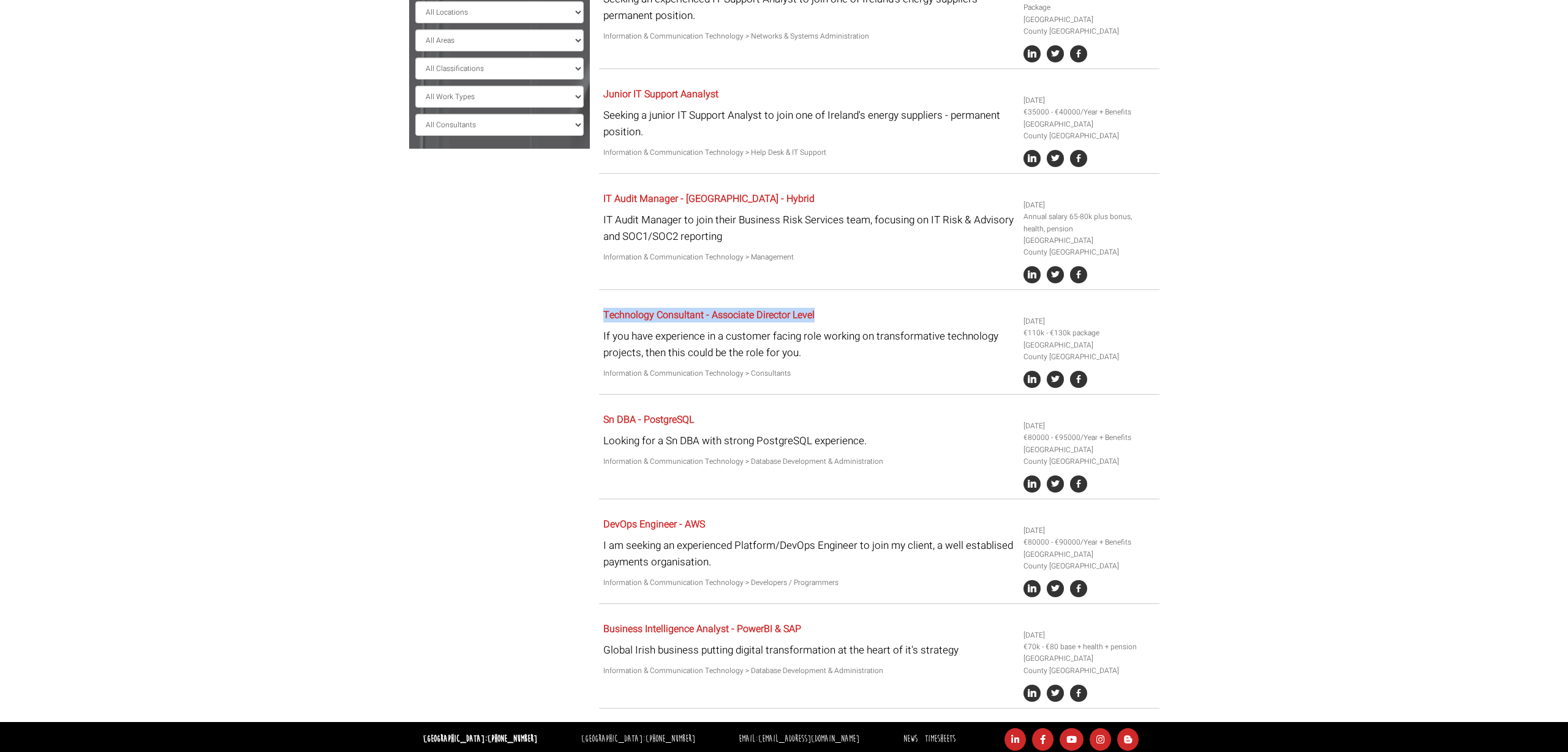
scroll to position [369, 0]
click at [441, 317] on div "Job Filter All Locations [GEOGRAPHIC_DATA] [GEOGRAPHIC_DATA] [GEOGRAPHIC_DATA] …" at bounding box center [784, 236] width 769 height 974
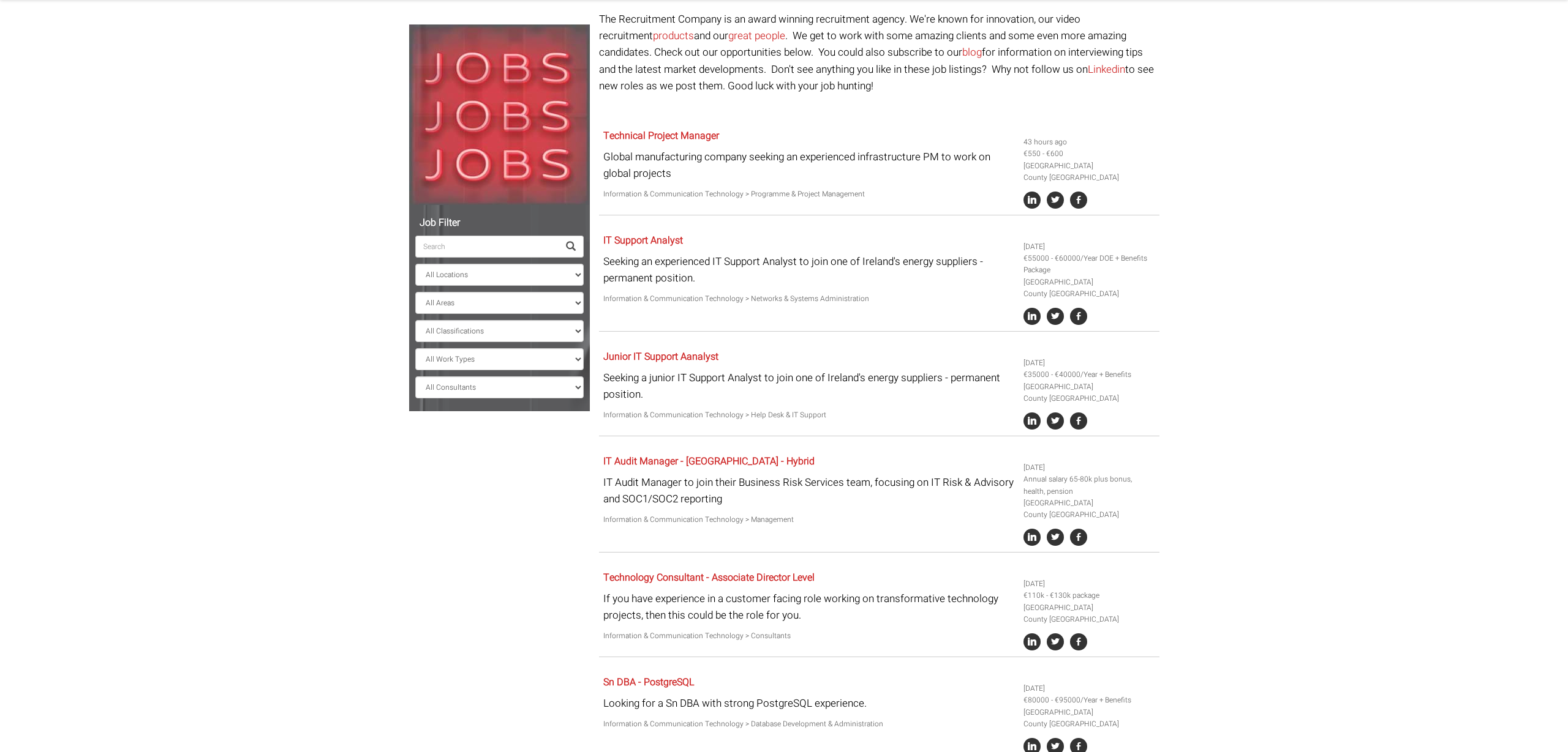
scroll to position [41, 0]
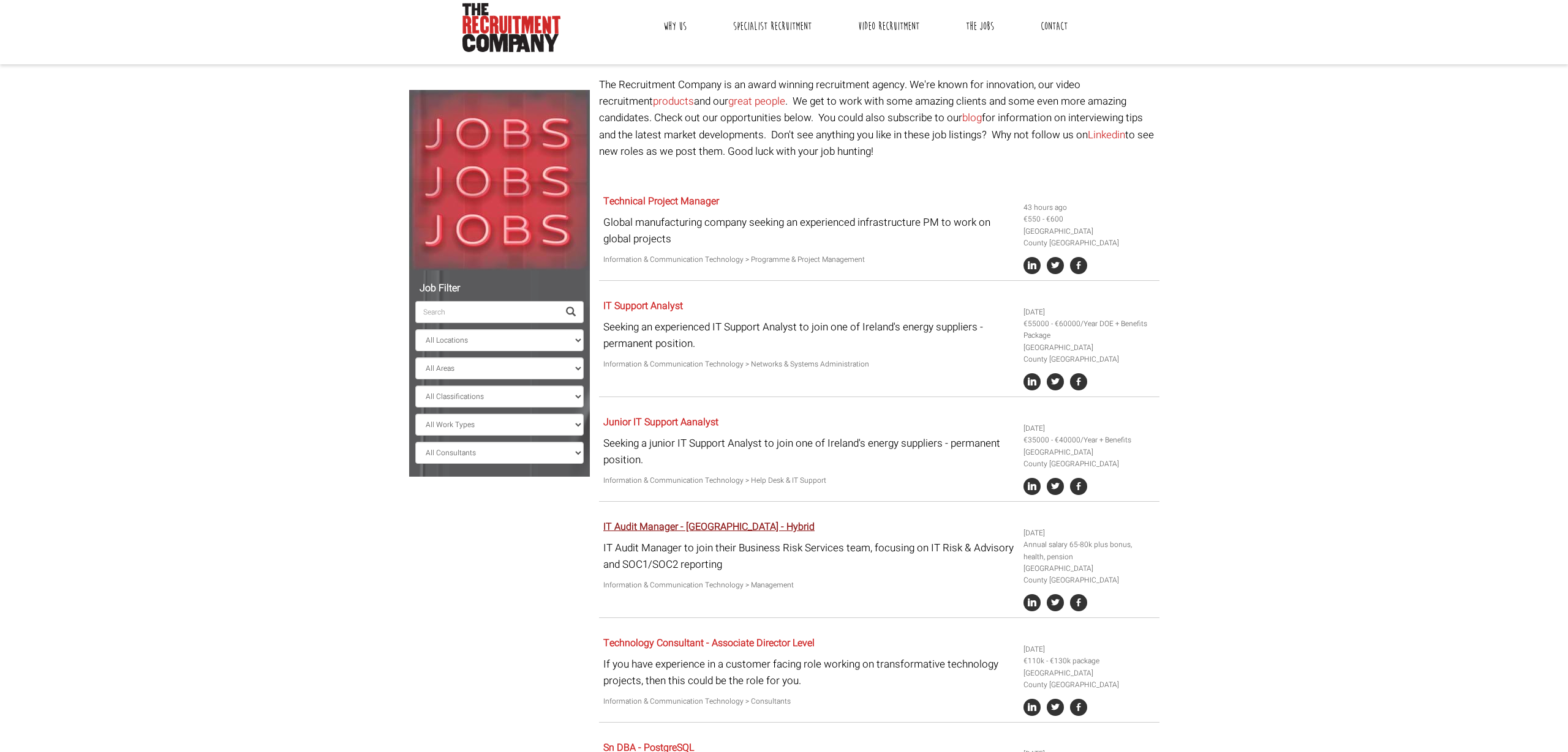
click at [709, 529] on link "IT Audit Manager - Dublin - Hybrid" at bounding box center [709, 527] width 211 height 15
click at [688, 201] on link "Technical Project Manager" at bounding box center [661, 201] width 116 height 15
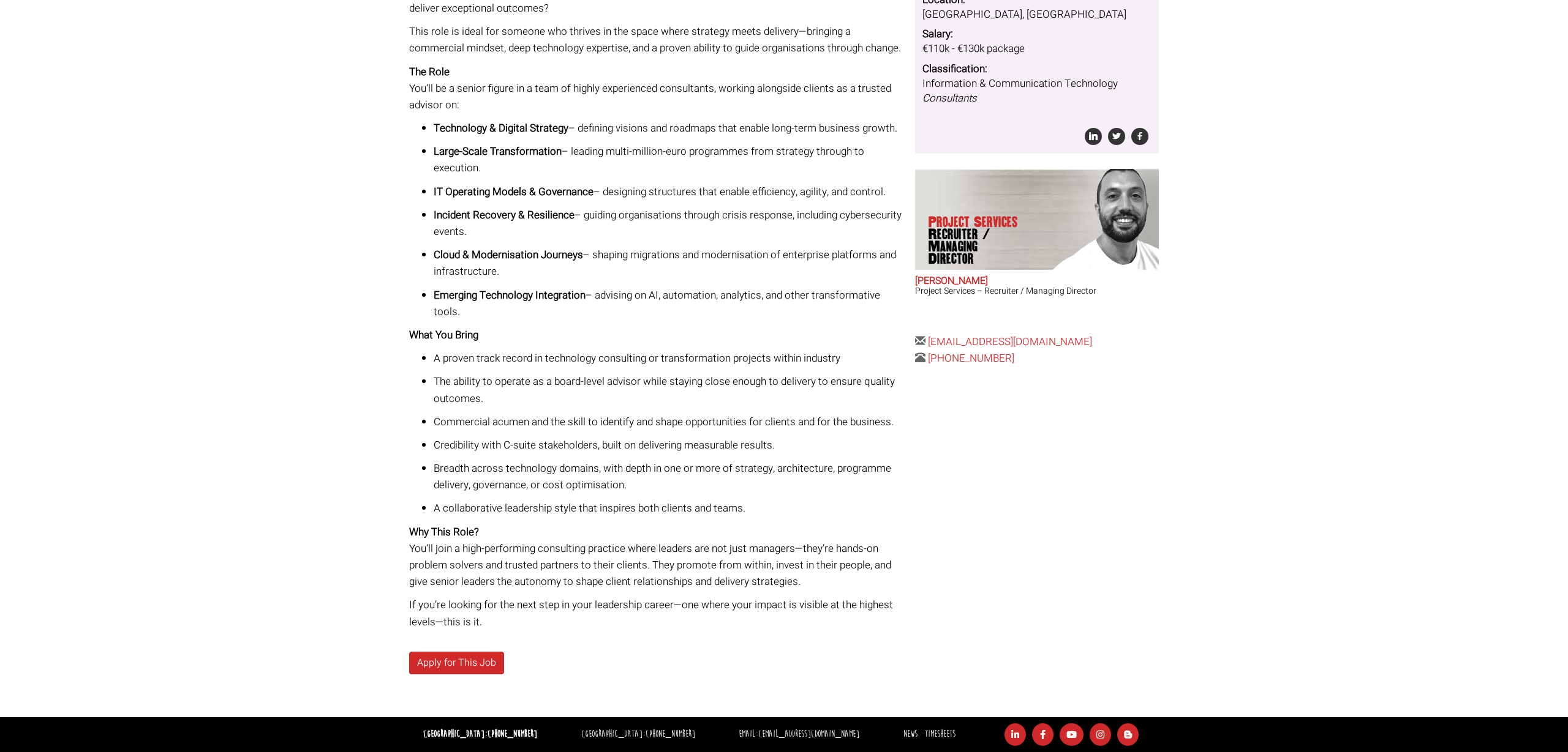
scroll to position [291, 0]
click at [473, 669] on link "Apply for This Job" at bounding box center [457, 663] width 95 height 23
click at [1267, 375] on body "Dublin: +353 1 697 2548 Sydney: +61 2 8346 6700 Dublin Sydney Dublin Toggle nav…" at bounding box center [784, 236] width 1568 height 1032
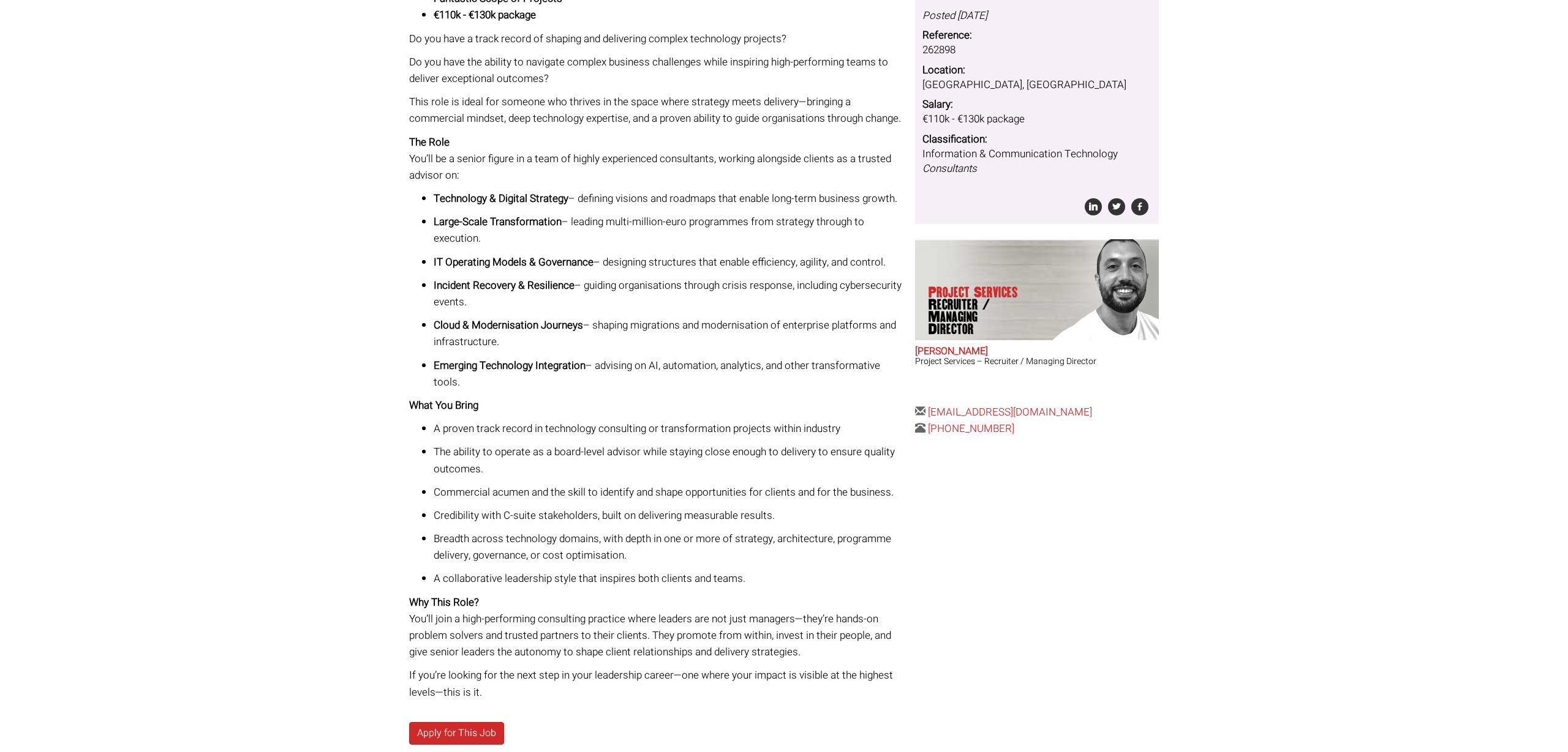
scroll to position [208, 0]
click at [1009, 503] on div "Technology Consultant Associate Director Level Global Consulting Business Fanta…" at bounding box center [784, 349] width 769 height 879
click at [1037, 405] on link "chrisp@therecruitmentcompany.com" at bounding box center [1010, 412] width 164 height 15
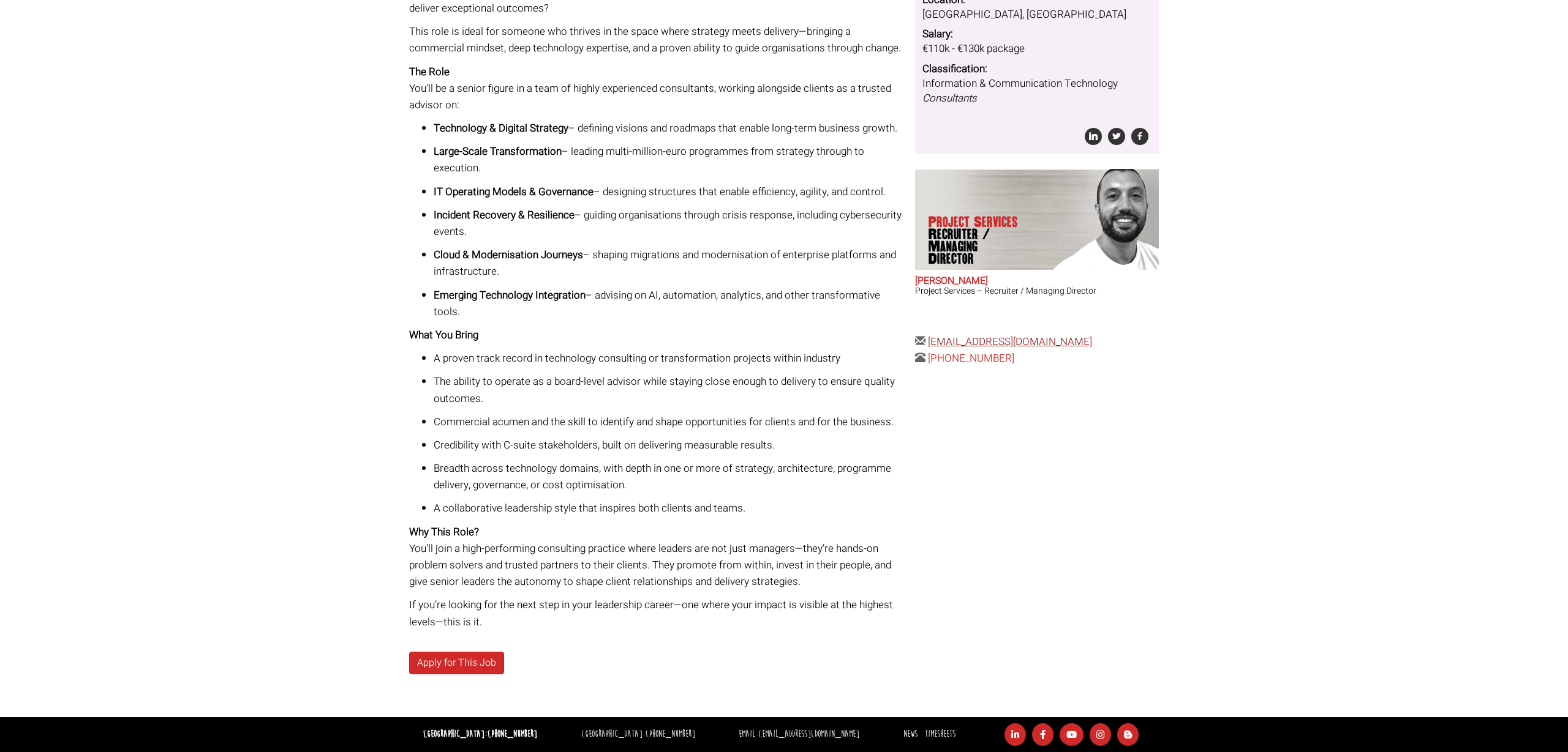
scroll to position [291, 0]
click at [840, 245] on ul "Technology & Digital Strategy – defining visions and roadmaps that enable long-…" at bounding box center [657, 220] width 497 height 200
click at [1382, 491] on body "Dublin: +353 1 697 2548 Sydney: +61 2 8346 6700 Dublin Sydney Dublin Toggle nav…" at bounding box center [784, 236] width 1568 height 1032
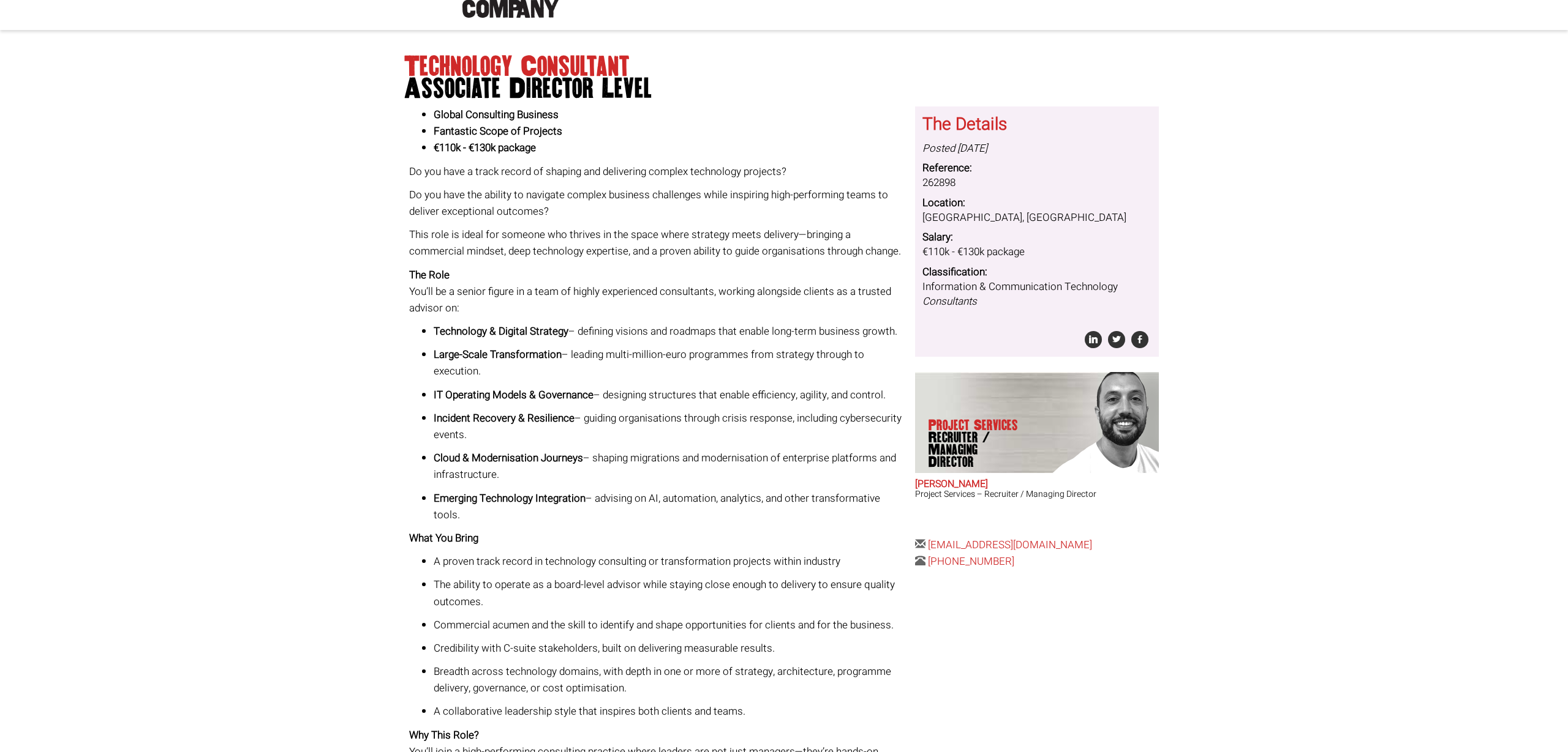
scroll to position [29, 0]
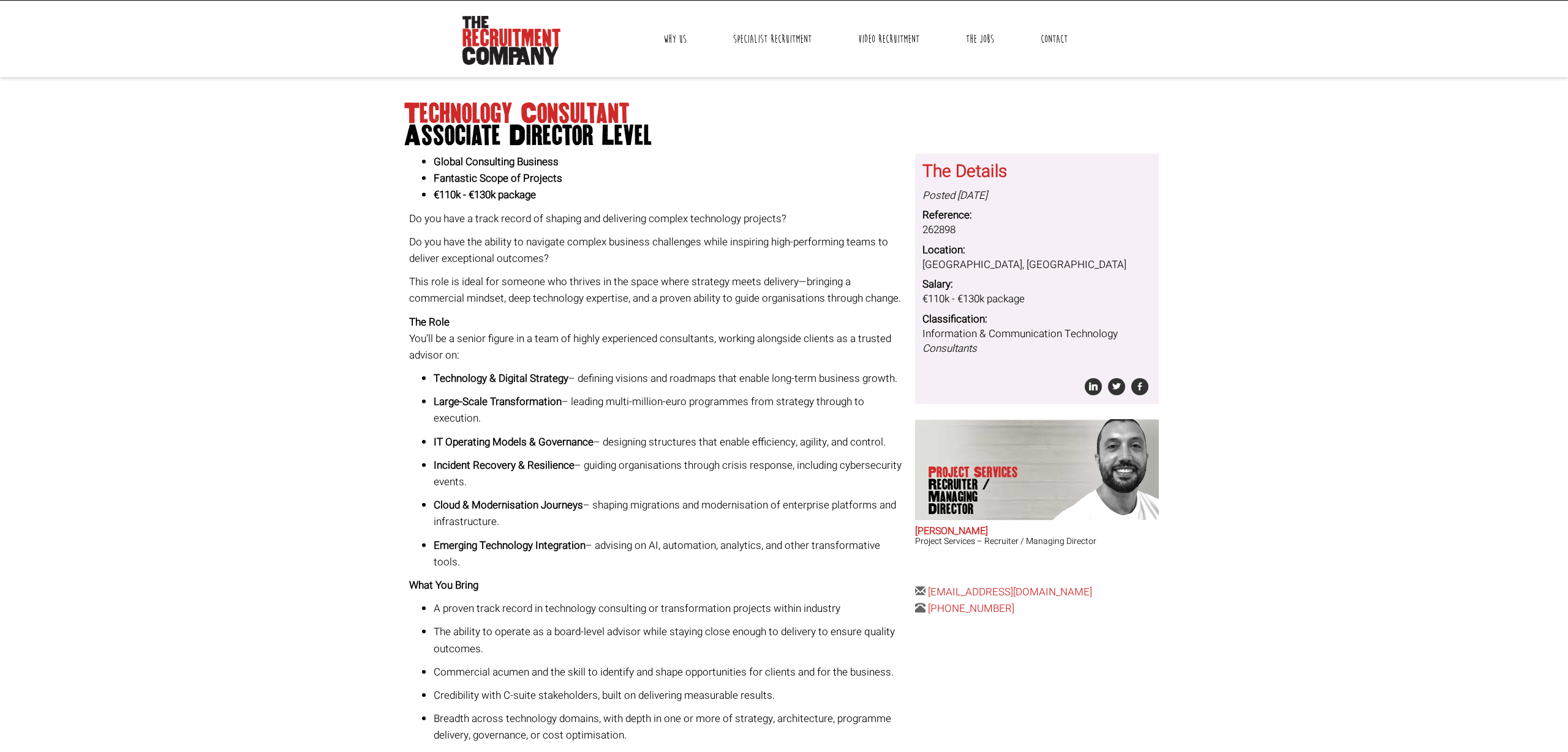
click at [1016, 487] on span "Recruiter / Managing Director" at bounding box center [976, 496] width 95 height 36
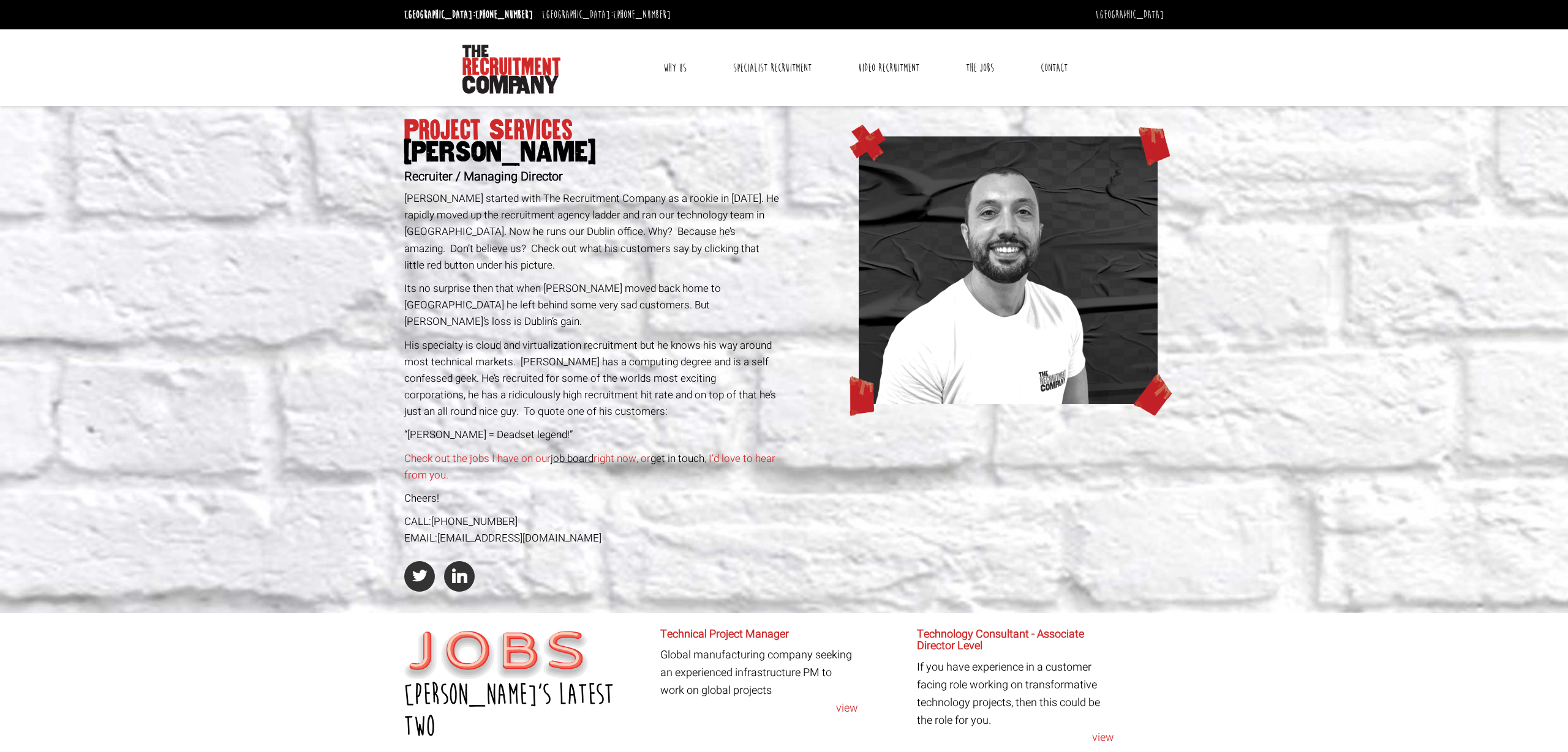
click at [591, 341] on span "His specialty is cloud and virtualization recruitment but he knows his way arou…" at bounding box center [590, 378] width 372 height 82
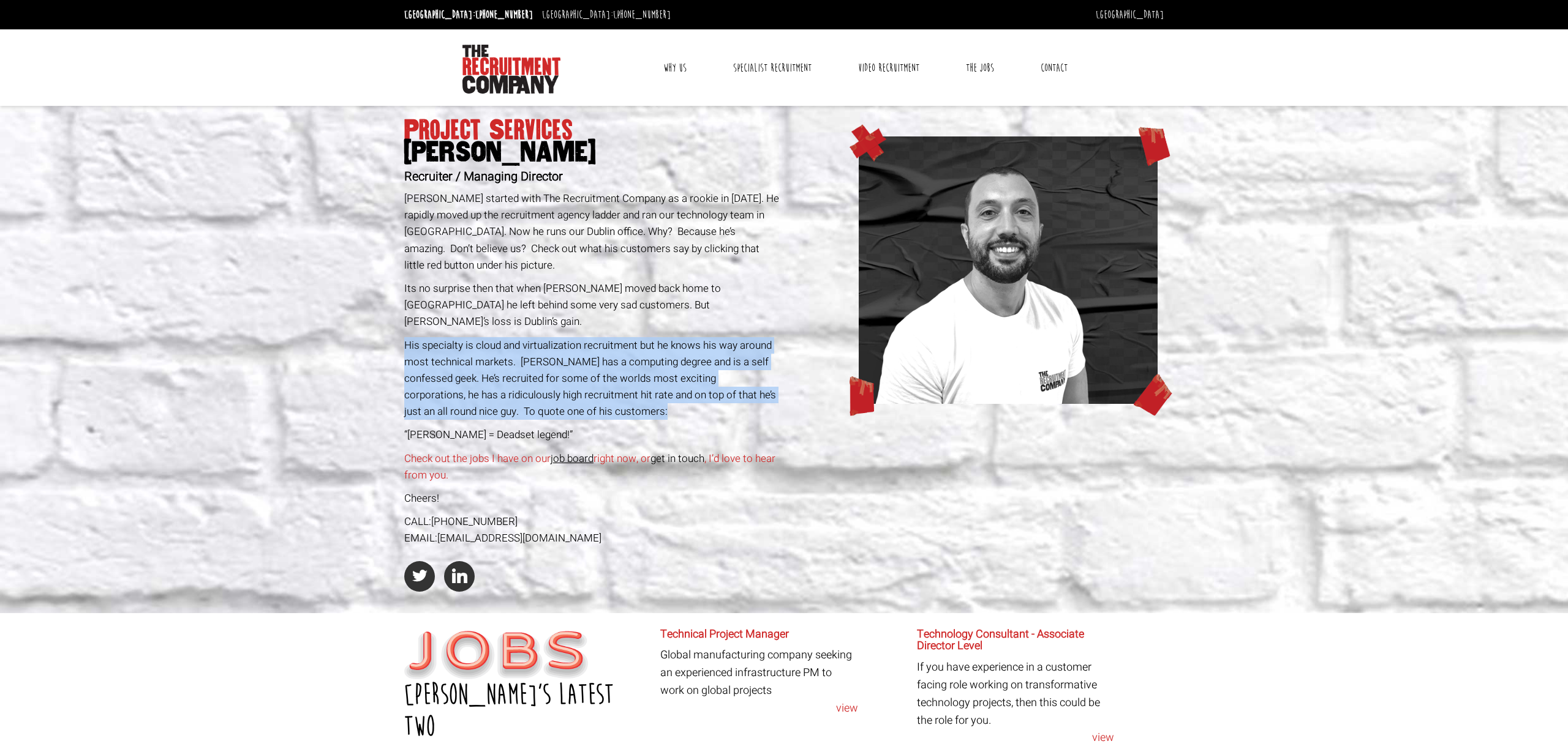
click at [591, 341] on span "His specialty is cloud and virtualization recruitment but he knows his way arou…" at bounding box center [590, 378] width 372 height 82
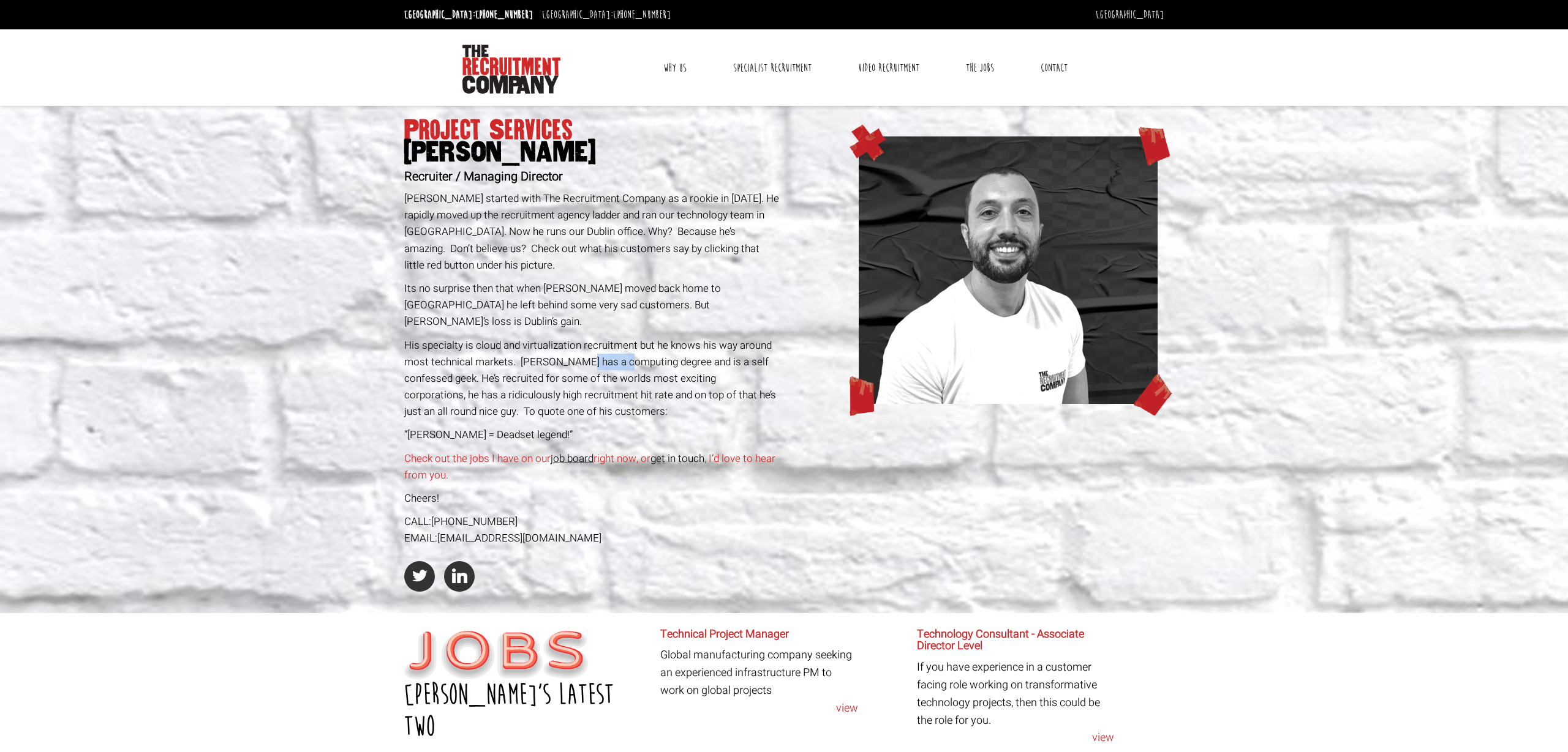
click at [591, 341] on span "His specialty is cloud and virtualization recruitment but he knows his way arou…" at bounding box center [590, 378] width 372 height 82
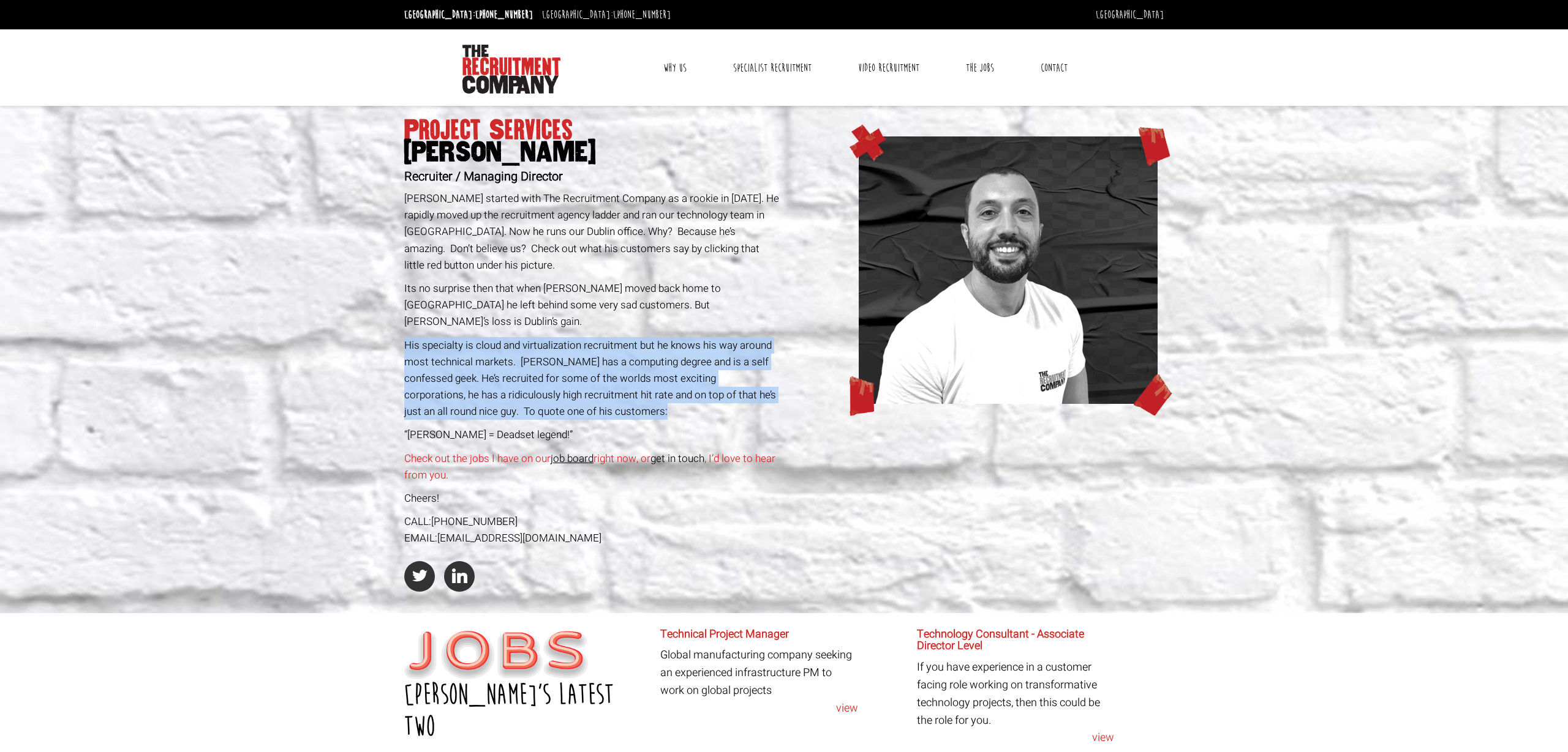
click at [591, 341] on span "His specialty is cloud and virtualization recruitment but he knows his way arou…" at bounding box center [590, 378] width 372 height 82
click at [505, 531] on link "chrisp@therecruitmentcompany.com" at bounding box center [520, 538] width 164 height 15
click at [528, 531] on link "chrisp@therecruitmentcompany.com" at bounding box center [520, 538] width 164 height 15
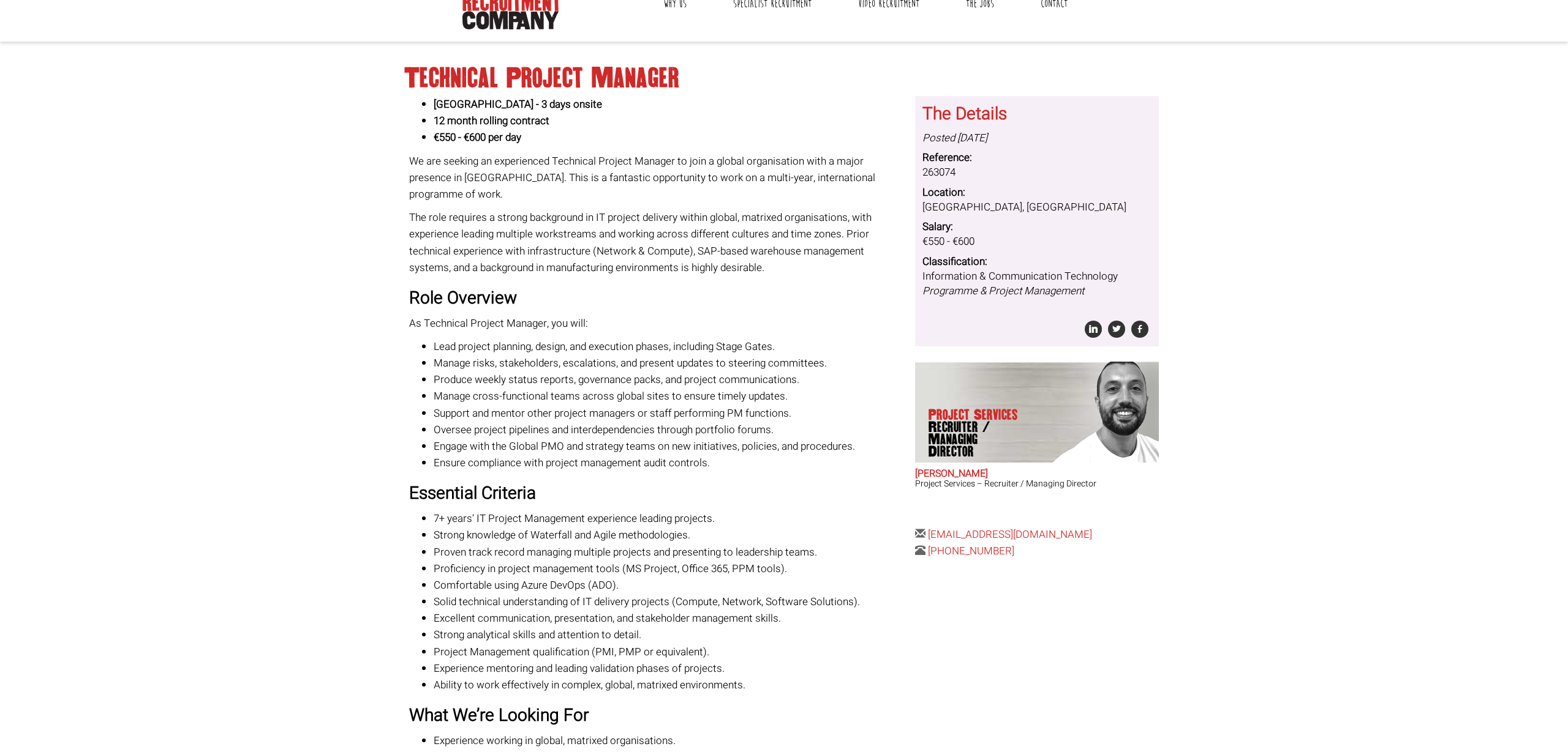
scroll to position [64, 0]
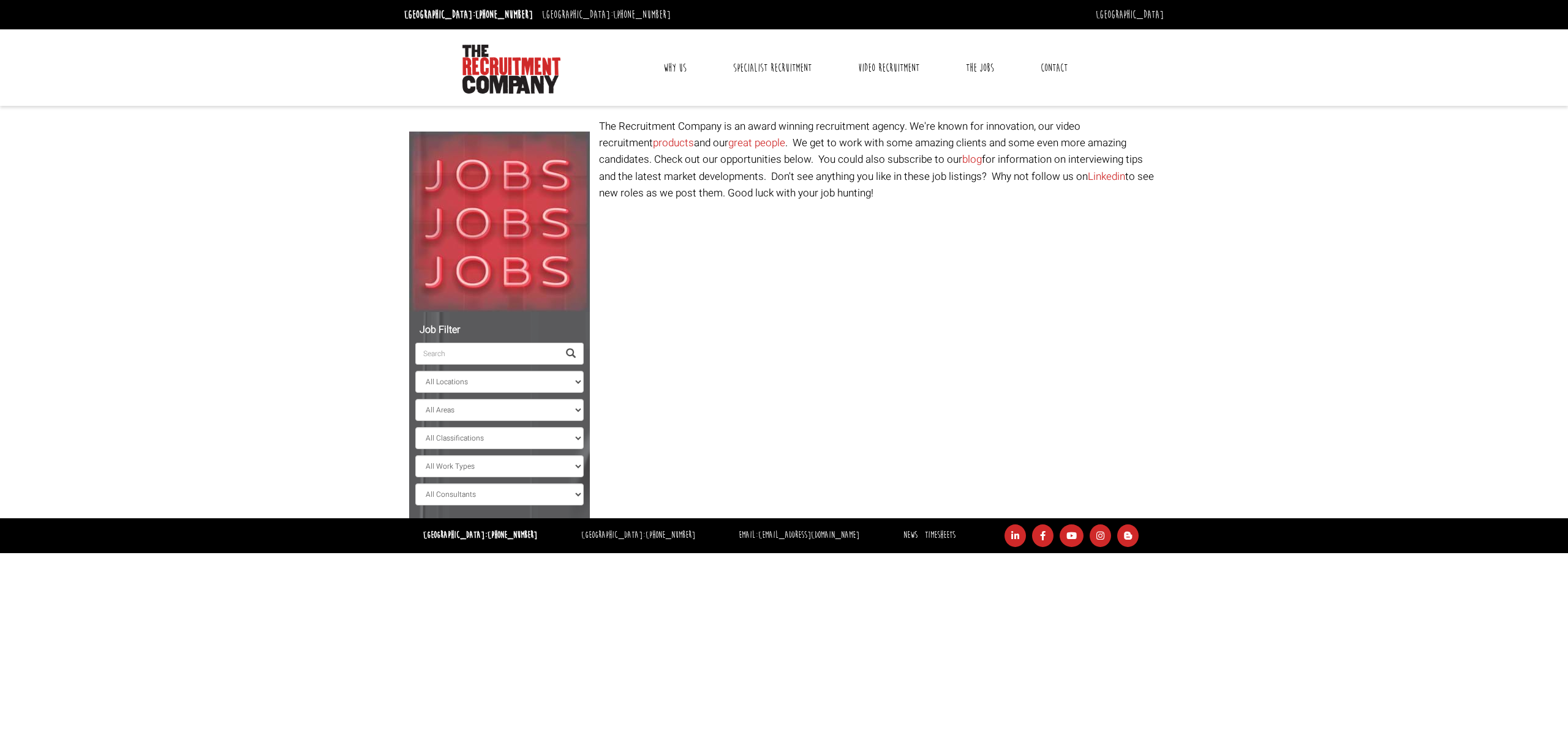
select select "[GEOGRAPHIC_DATA]"
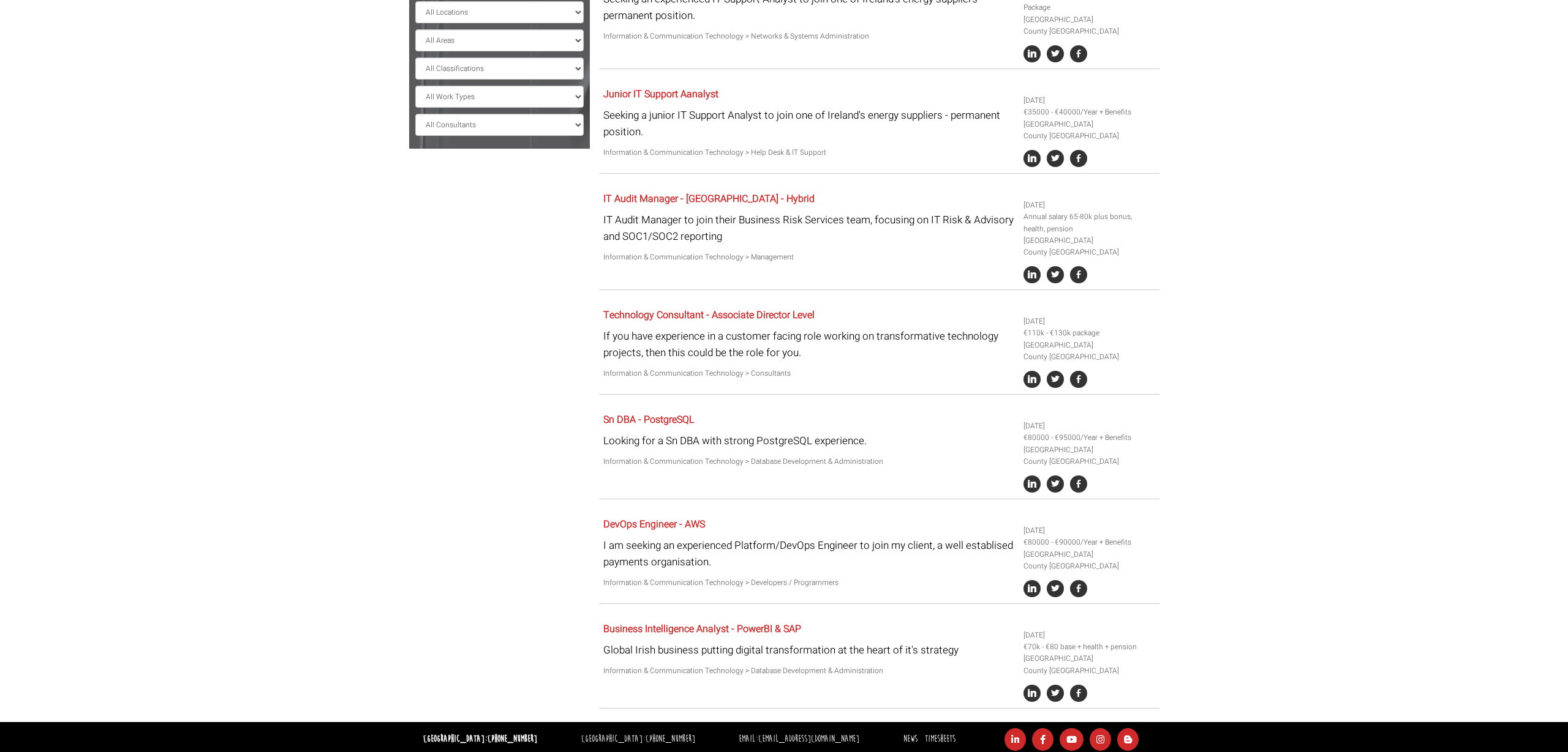
scroll to position [369, 0]
click at [468, 519] on div "Job Filter All Locations Sydney Melbourne Ireland Sydney CBD Parramatta Circula…" at bounding box center [784, 236] width 769 height 974
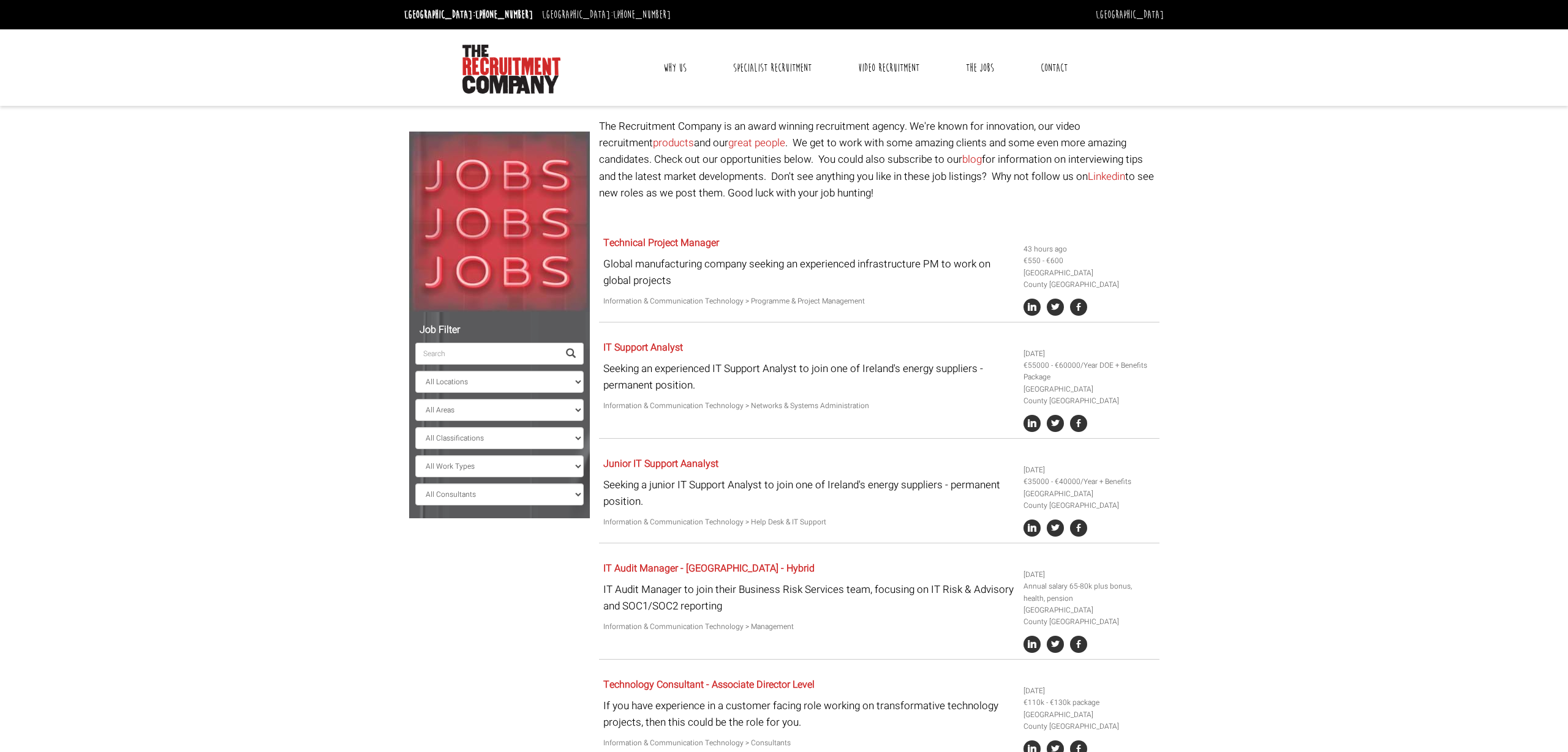
scroll to position [0, 0]
